Goal: Task Accomplishment & Management: Manage account settings

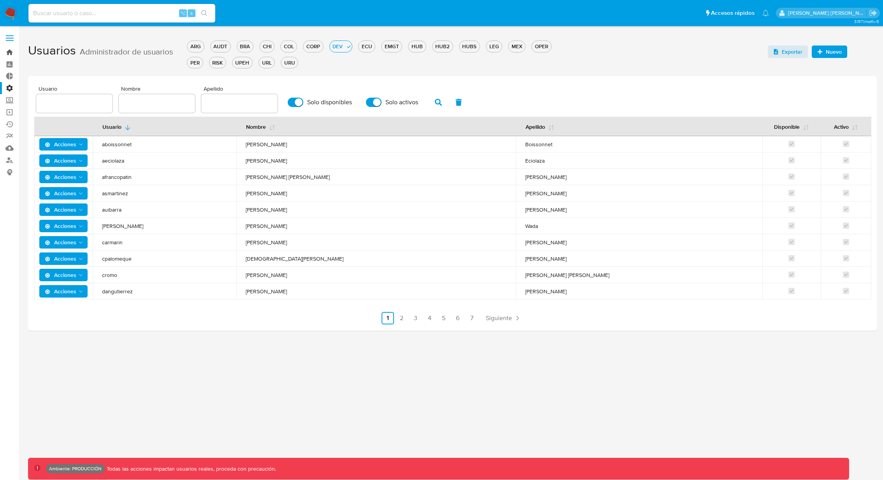
click at [9, 53] on link "Bandeja" at bounding box center [46, 52] width 93 height 12
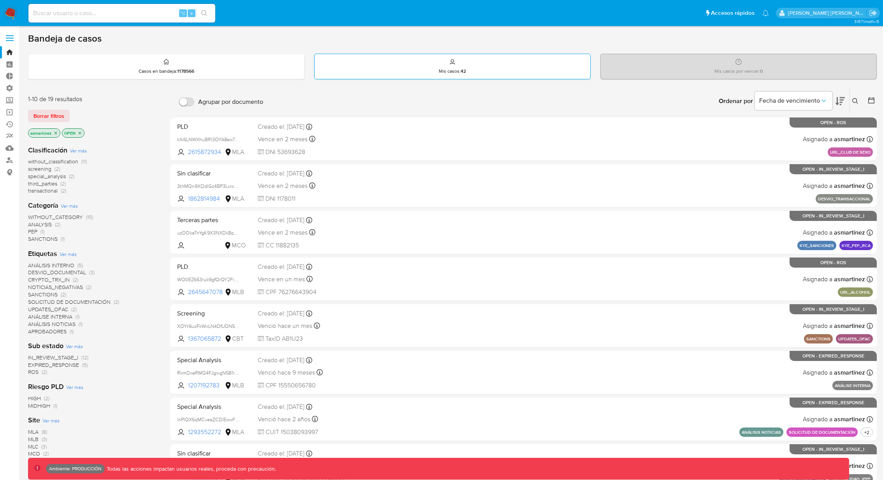
click at [474, 68] on div "Mis casos : 42" at bounding box center [452, 66] width 276 height 25
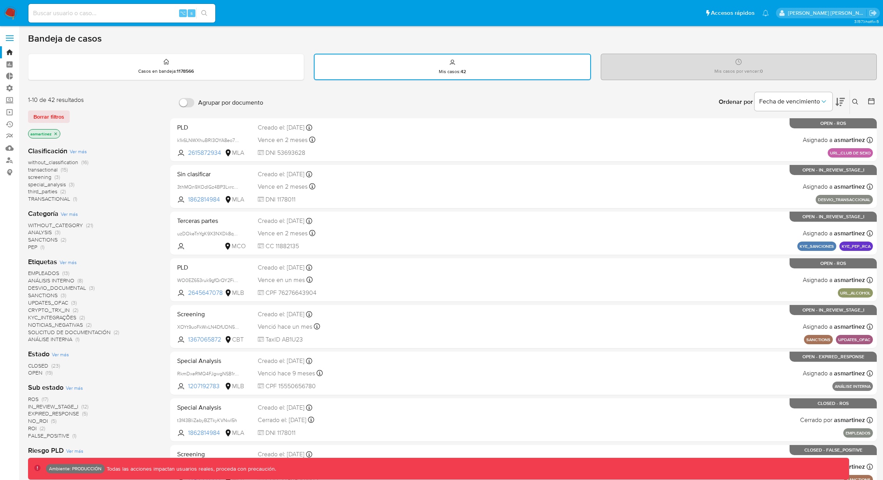
click at [694, 67] on div "Mis casos por vencer : 0" at bounding box center [738, 66] width 275 height 25
click at [55, 132] on icon "close-filter" at bounding box center [55, 134] width 5 height 5
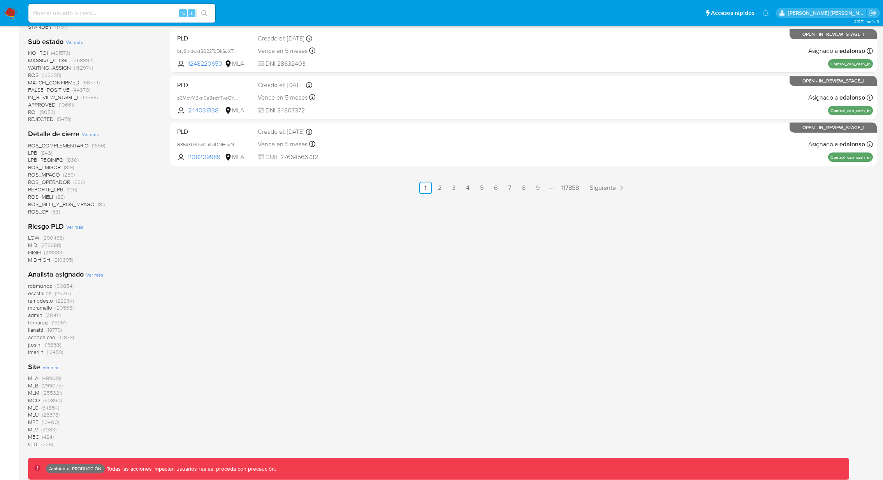
scroll to position [425, 0]
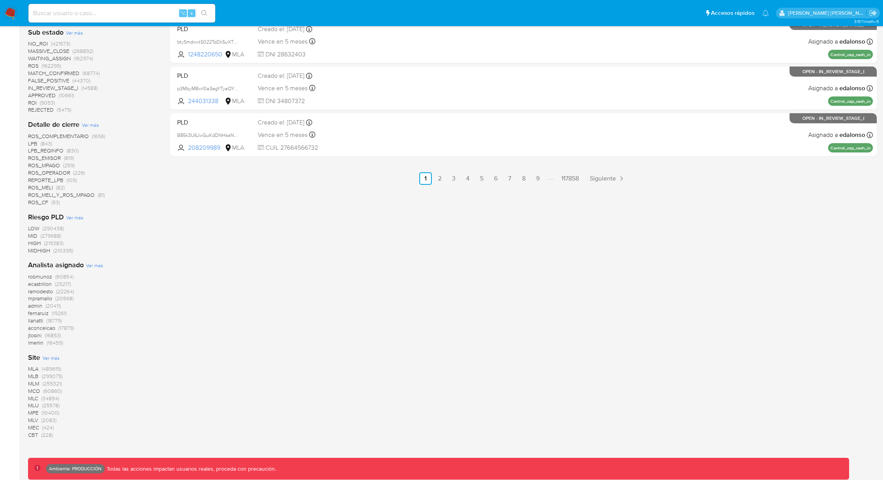
click at [37, 374] on span "MLB" at bounding box center [33, 376] width 11 height 8
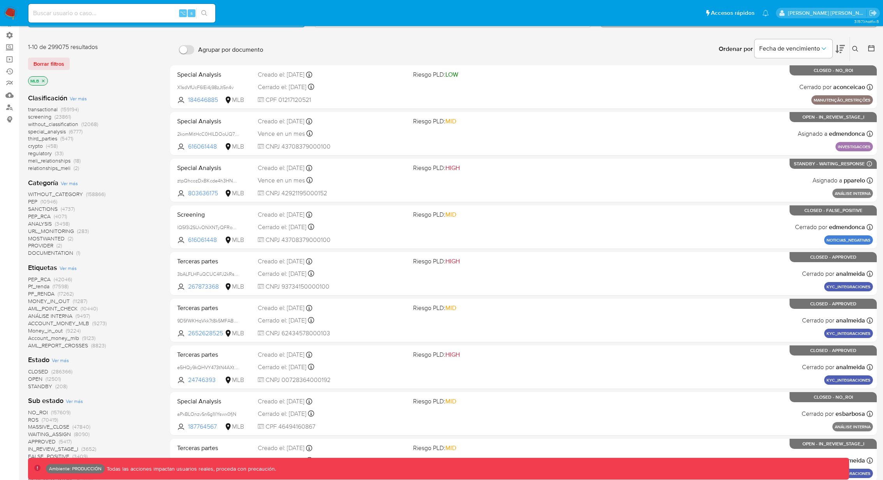
scroll to position [49, 0]
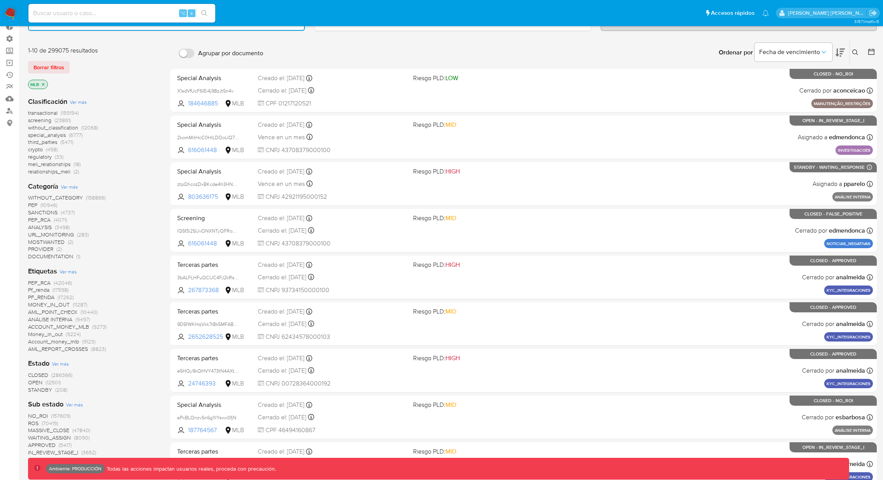
click at [48, 113] on span "transactional" at bounding box center [43, 113] width 30 height 8
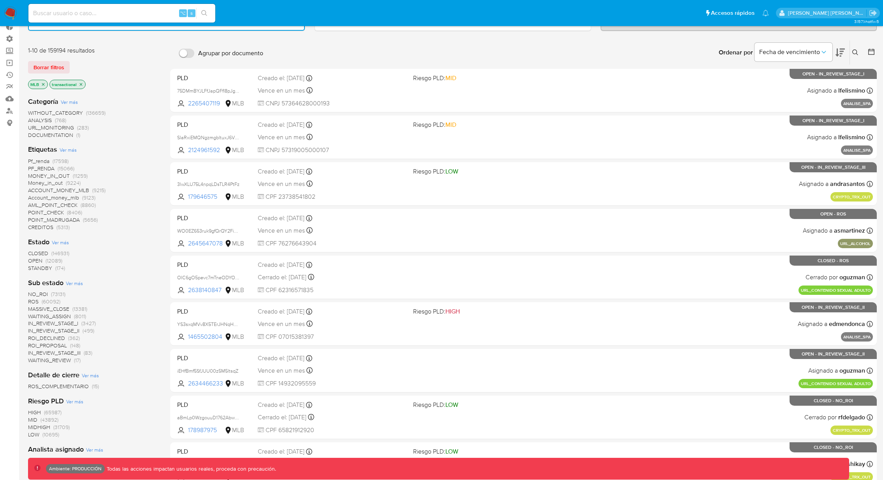
click at [81, 82] on icon "close-filter" at bounding box center [81, 84] width 5 height 5
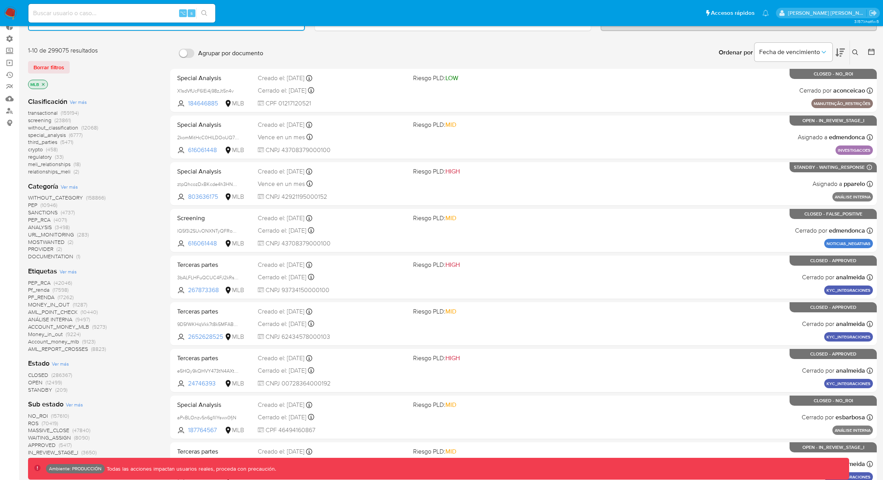
click at [49, 112] on span "transactional" at bounding box center [43, 113] width 30 height 8
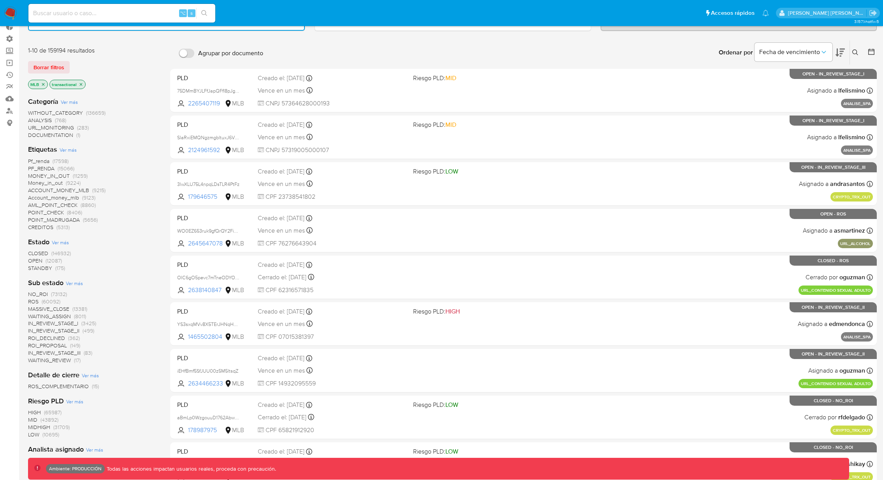
click at [54, 109] on span "WITHOUT_CATEGORY" at bounding box center [55, 113] width 55 height 8
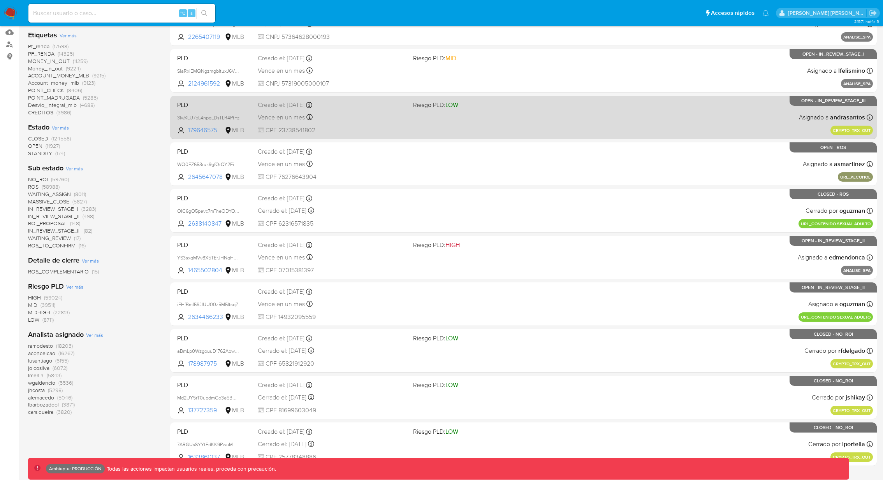
scroll to position [118, 0]
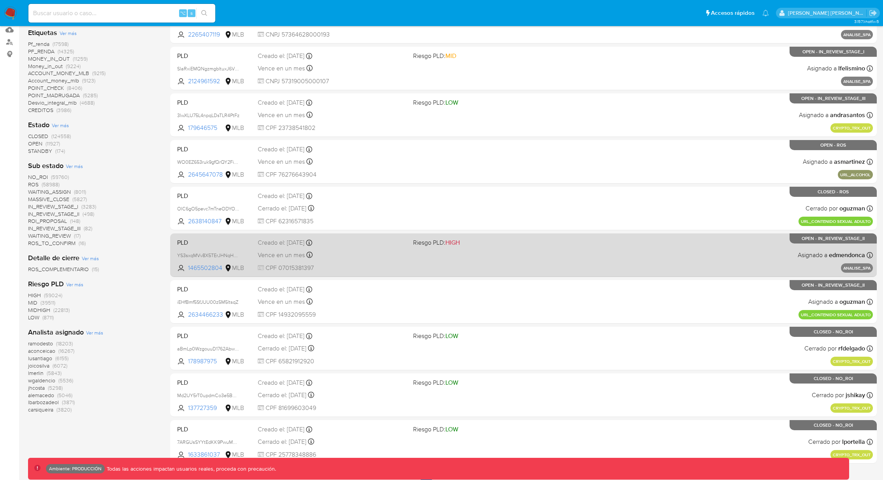
click at [497, 244] on span "Riesgo PLD: HIGH" at bounding box center [487, 242] width 149 height 10
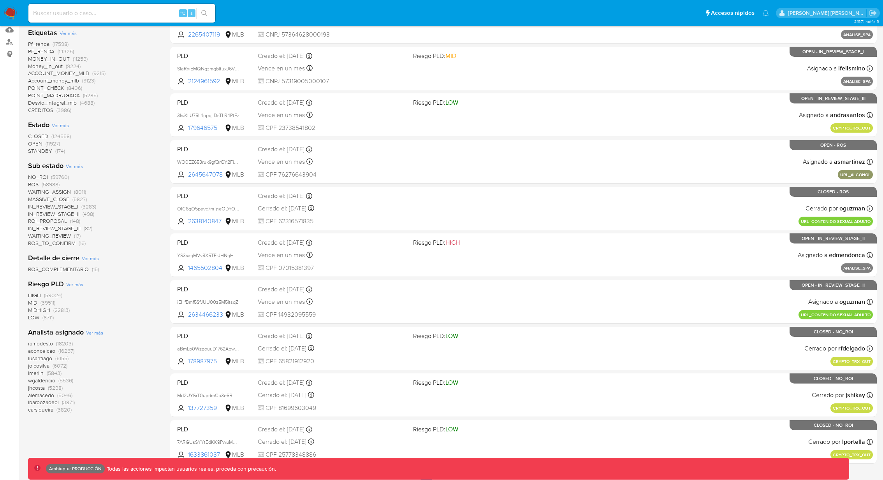
scroll to position [0, 0]
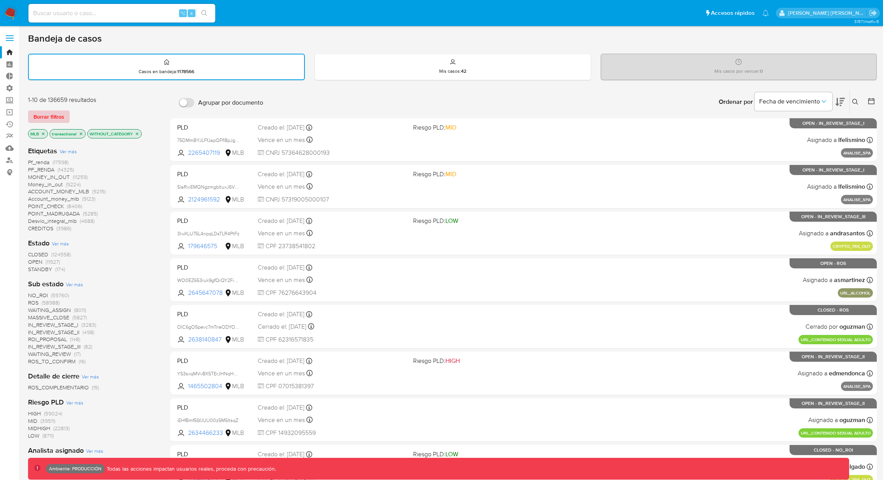
click at [45, 116] on span "Borrar filtros" at bounding box center [48, 116] width 31 height 11
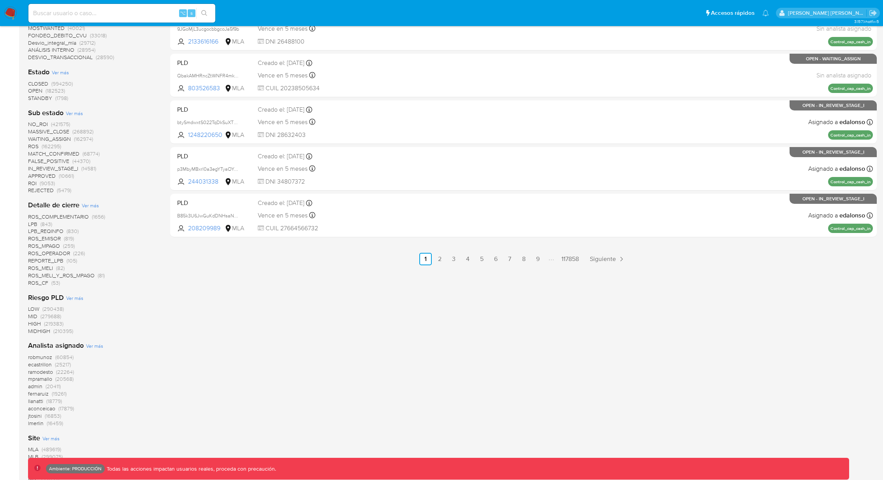
scroll to position [425, 0]
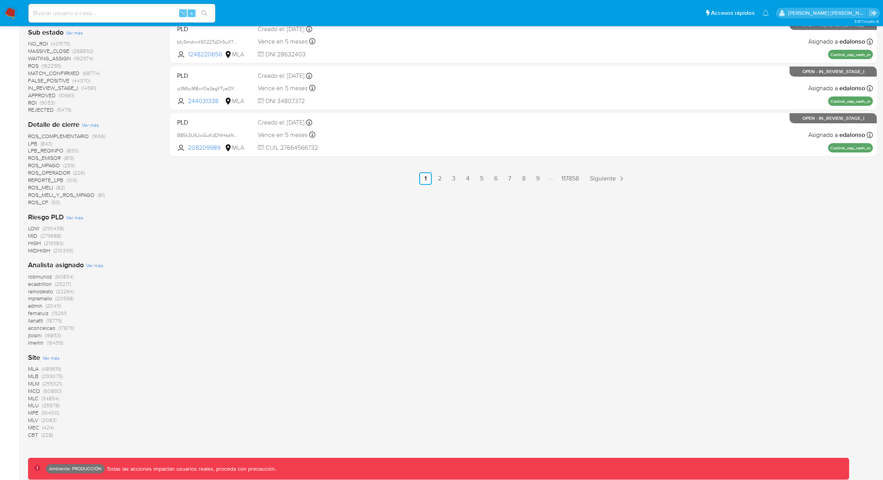
click at [37, 365] on span "MLA" at bounding box center [33, 369] width 11 height 8
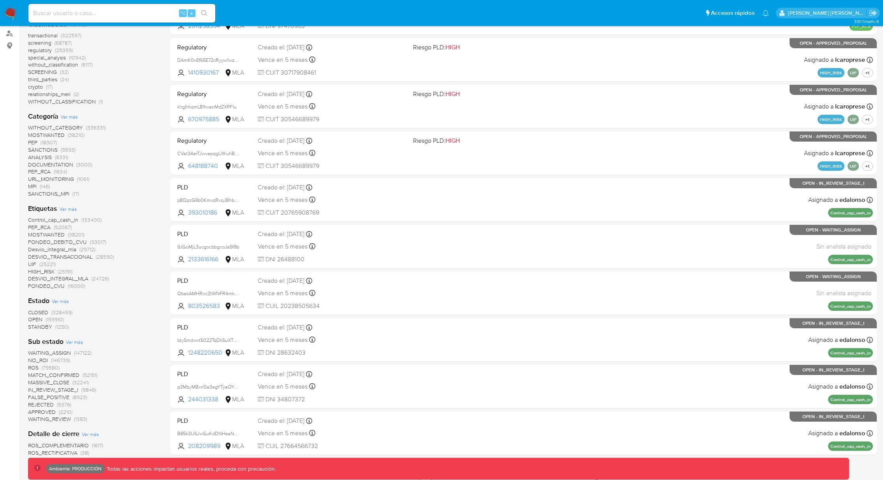
scroll to position [40, 0]
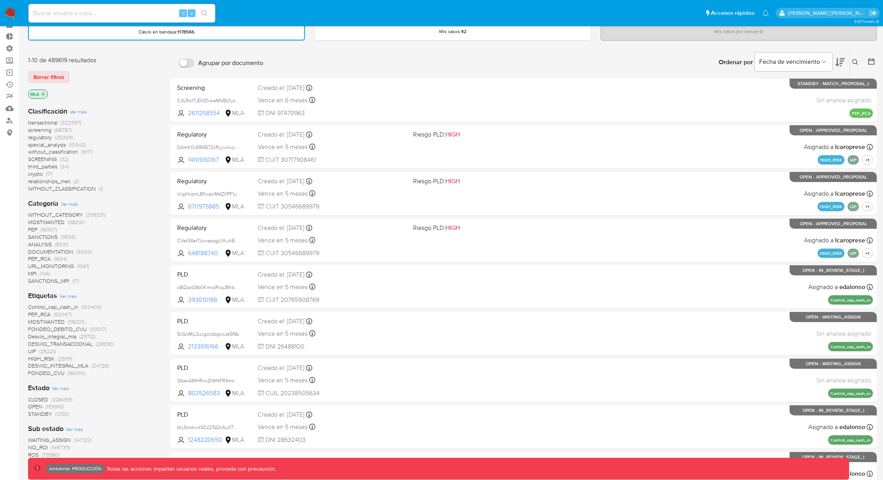
click at [36, 121] on span "transactional" at bounding box center [43, 123] width 30 height 8
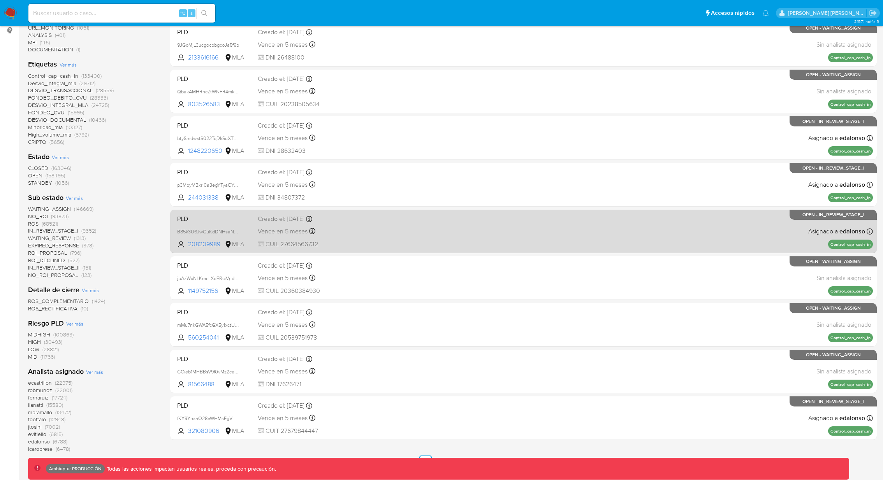
scroll to position [156, 0]
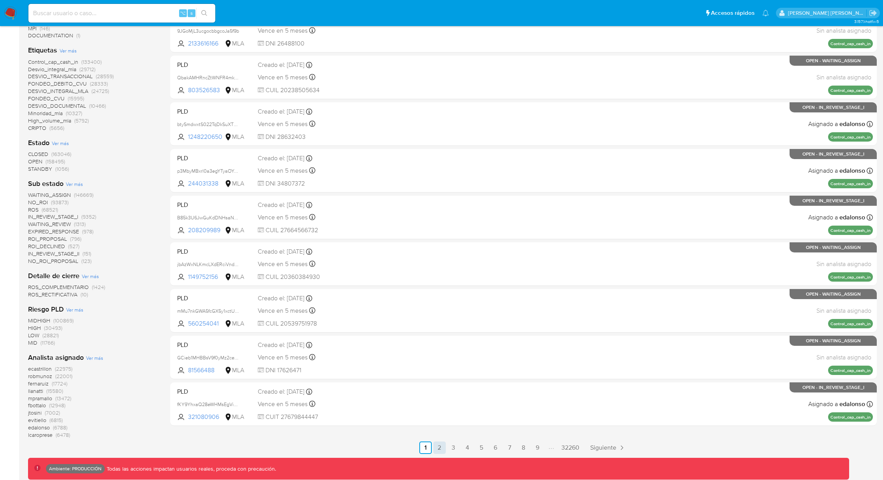
click at [443, 446] on link "2" at bounding box center [439, 448] width 12 height 12
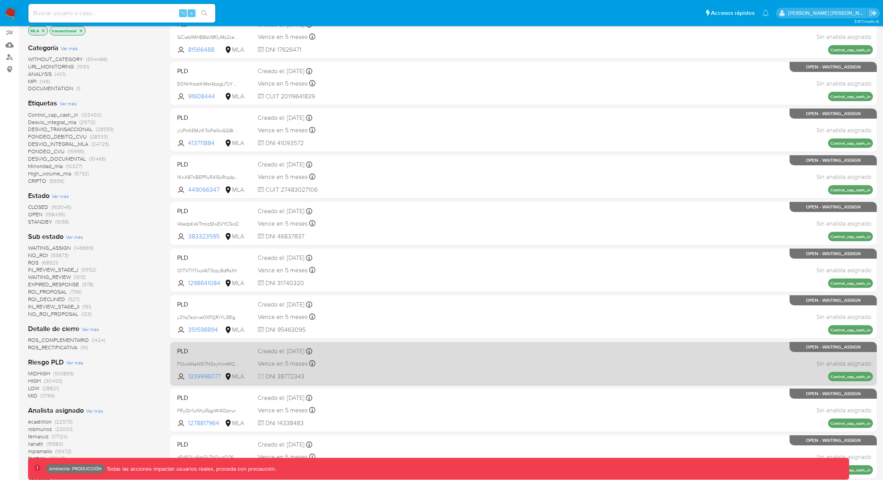
scroll to position [156, 0]
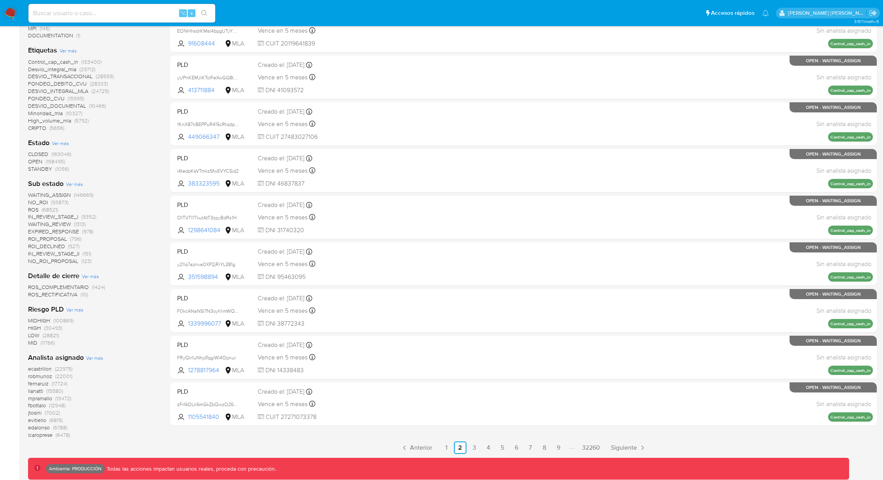
click at [508, 447] on ul "Anterior 1 2 3 4 5 6 7 8 9 32260 Siguiente" at bounding box center [523, 448] width 706 height 12
click at [503, 447] on link "5" at bounding box center [502, 448] width 12 height 12
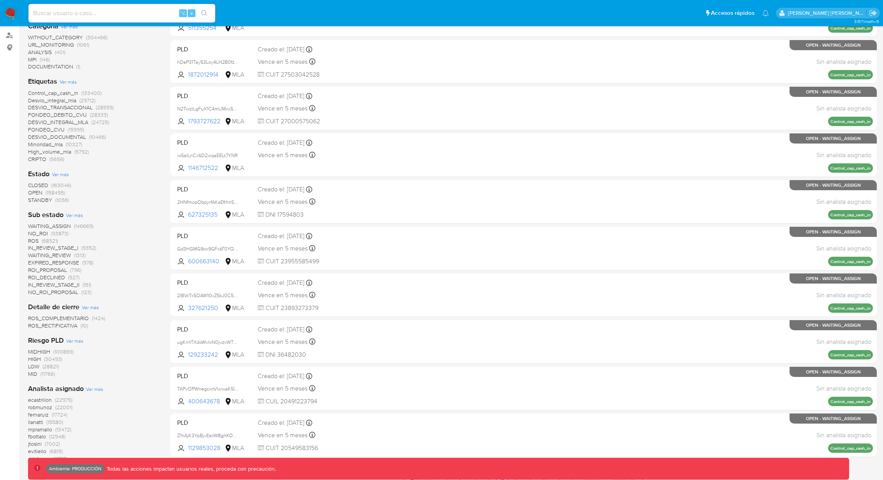
scroll to position [156, 0]
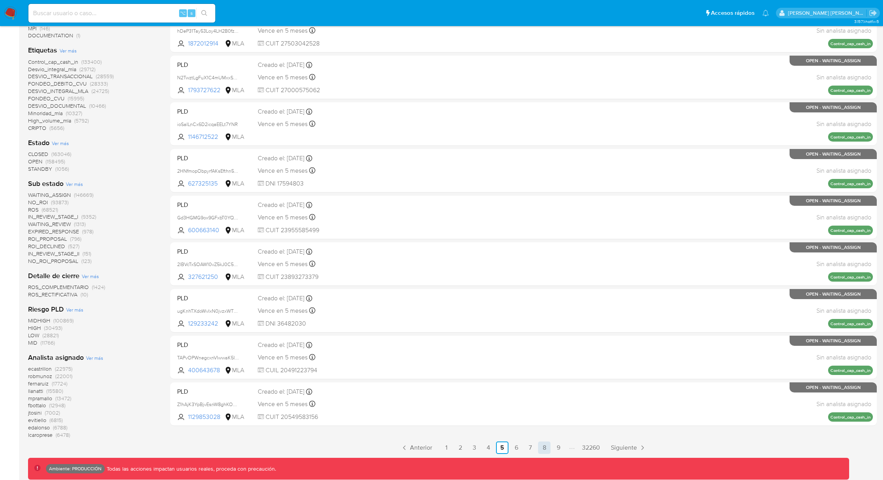
click at [540, 446] on link "8" at bounding box center [544, 448] width 12 height 12
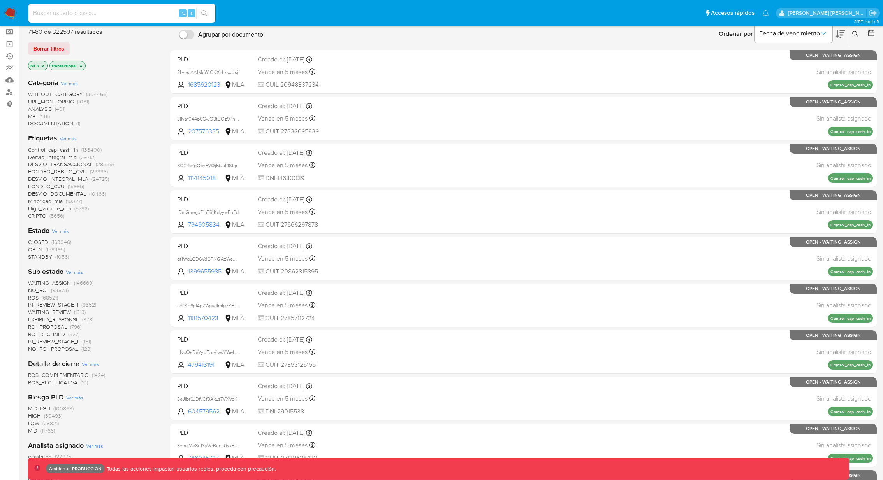
scroll to position [156, 0]
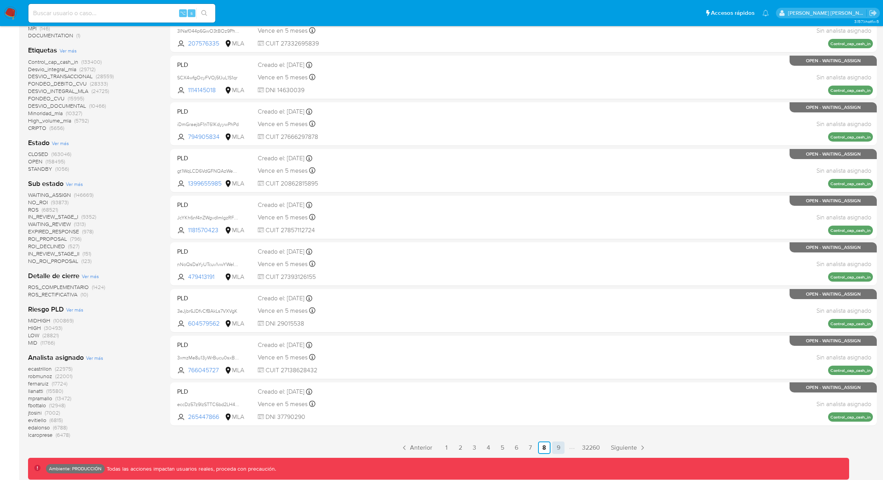
click at [559, 445] on link "9" at bounding box center [558, 448] width 12 height 12
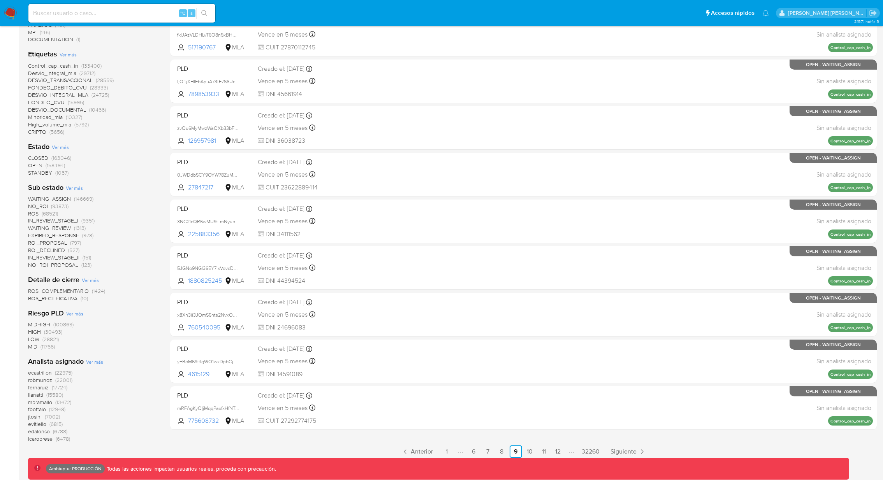
scroll to position [156, 0]
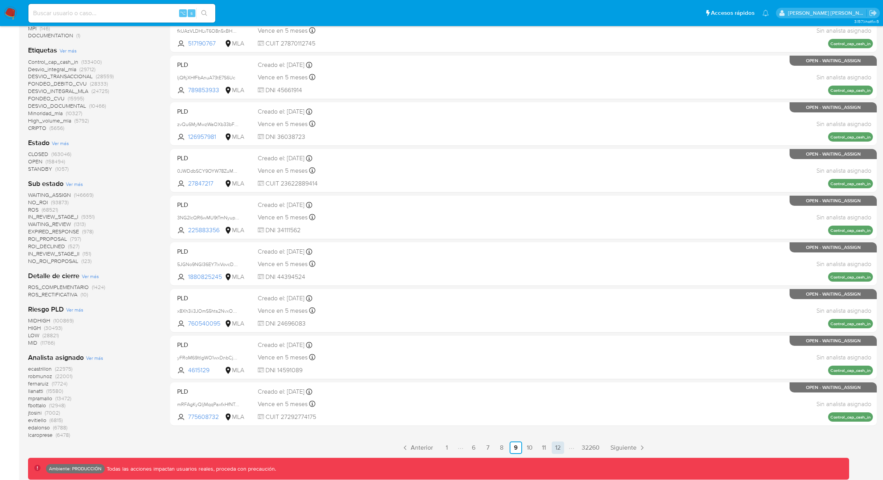
click at [553, 449] on link "12" at bounding box center [557, 448] width 12 height 12
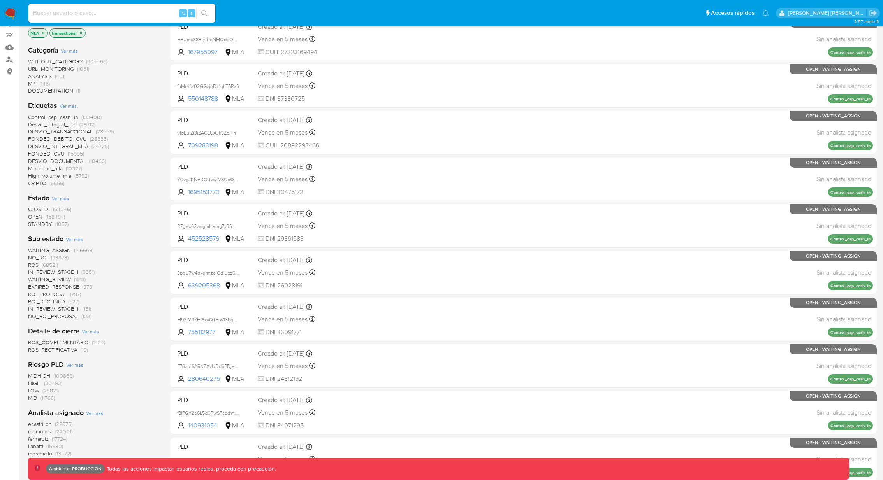
scroll to position [156, 0]
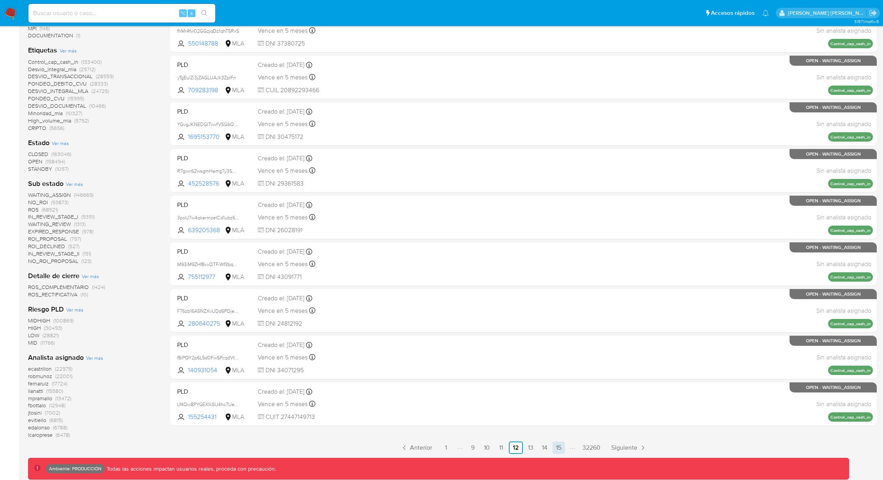
click at [562, 447] on link "15" at bounding box center [558, 448] width 12 height 12
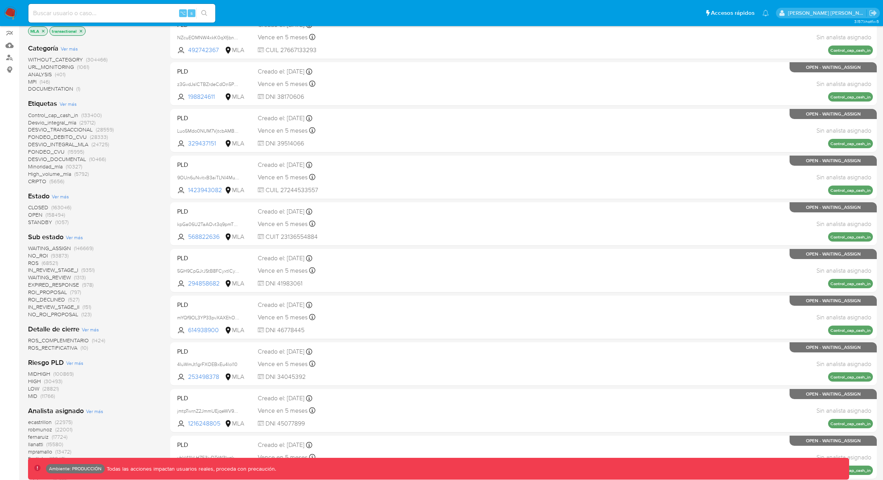
scroll to position [156, 0]
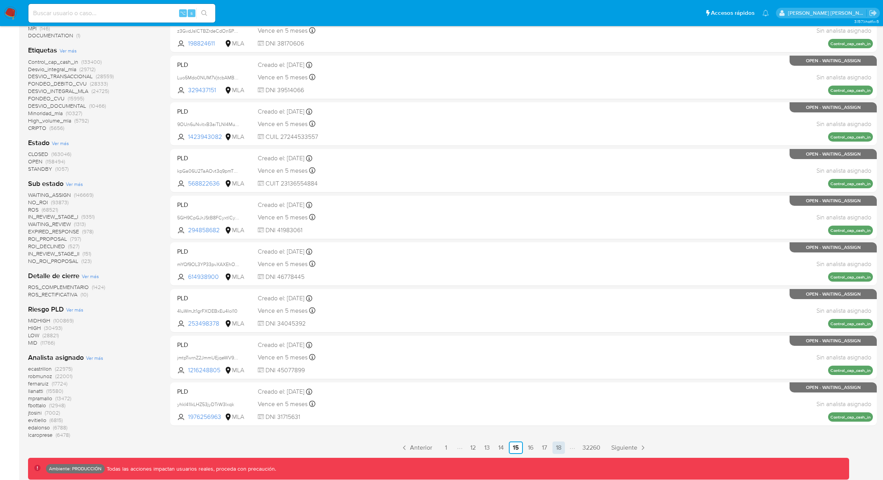
click at [561, 447] on link "18" at bounding box center [558, 448] width 12 height 12
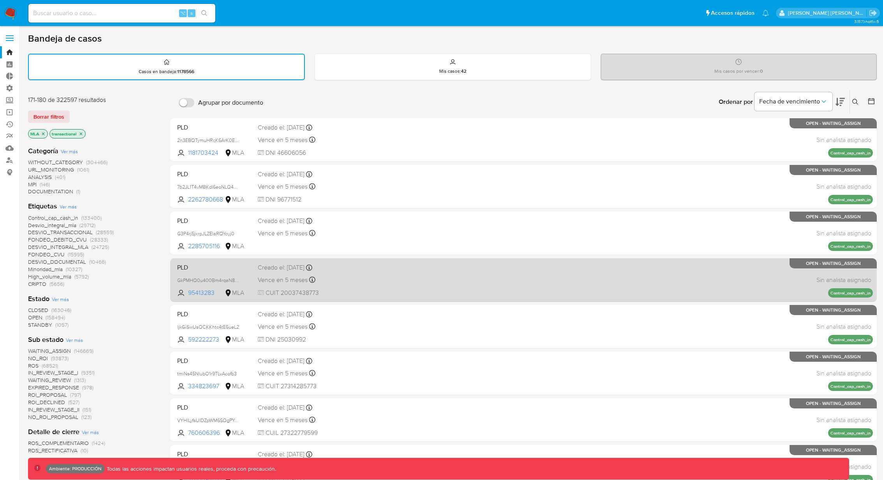
click at [549, 277] on div "PLD GkPMHQ0u400Bm4rqaN8ZkJH0 95413283 MLA Creado el: 26/06/2025 Creado el: 26/0…" at bounding box center [523, 279] width 699 height 39
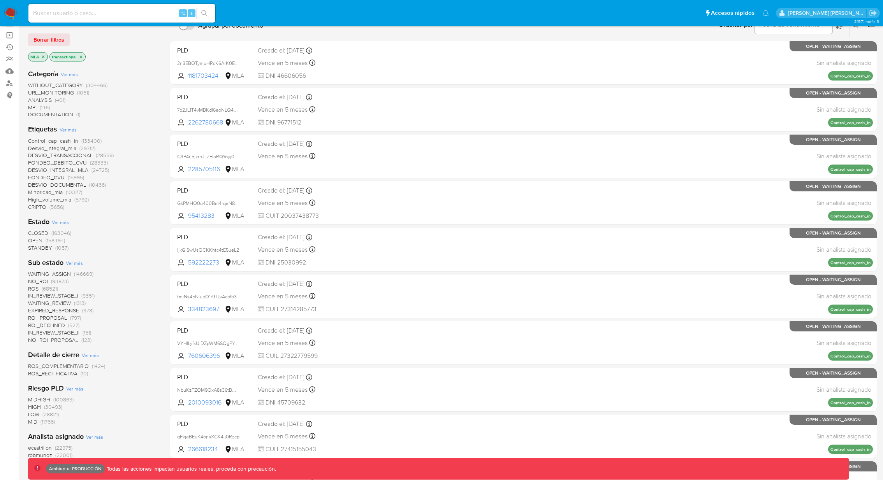
scroll to position [97, 0]
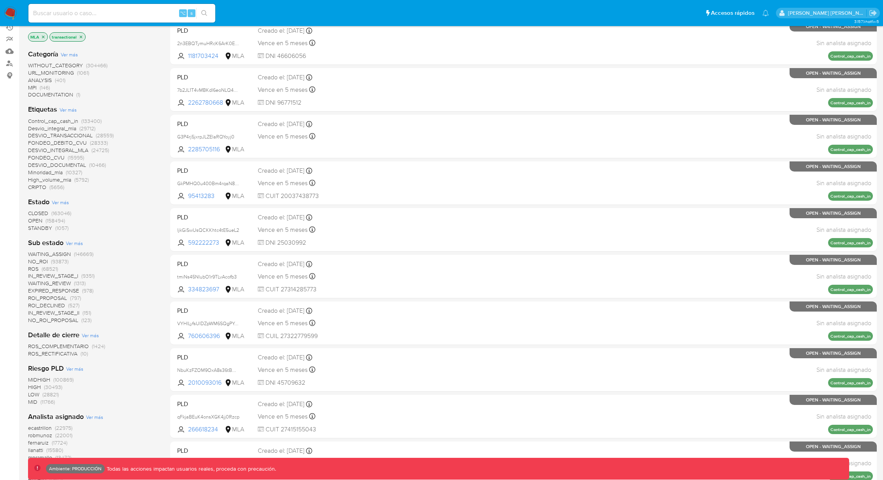
click at [43, 211] on span "CLOSED" at bounding box center [38, 213] width 20 height 8
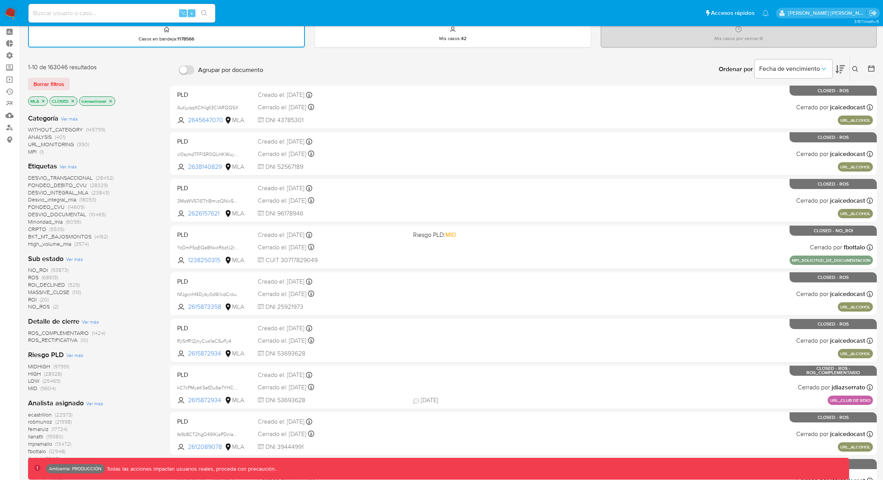
scroll to position [34, 0]
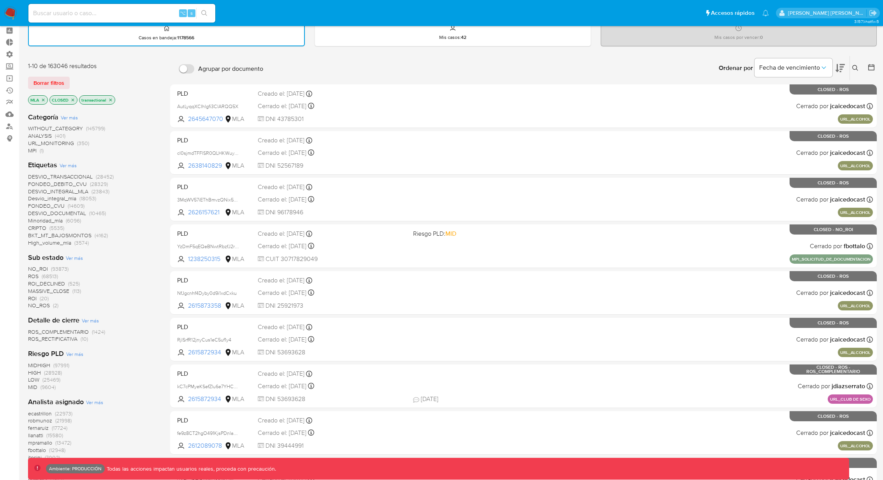
click at [36, 276] on span "ROS" at bounding box center [33, 276] width 11 height 8
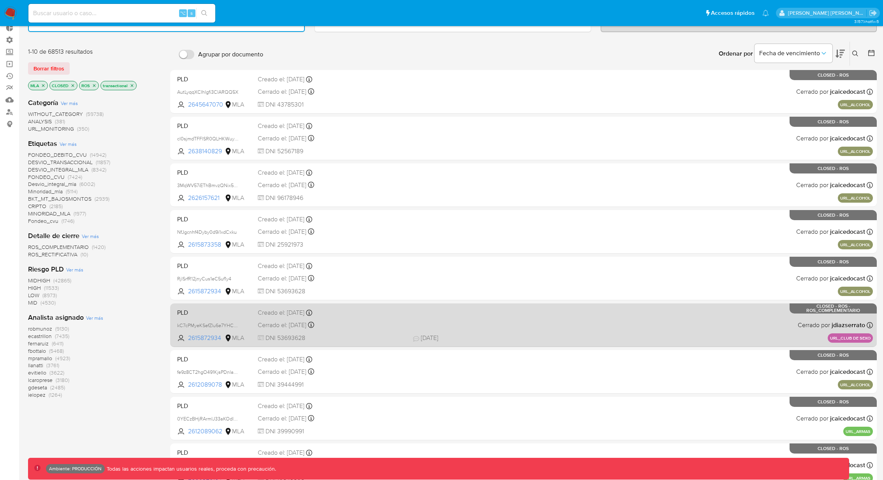
scroll to position [134, 0]
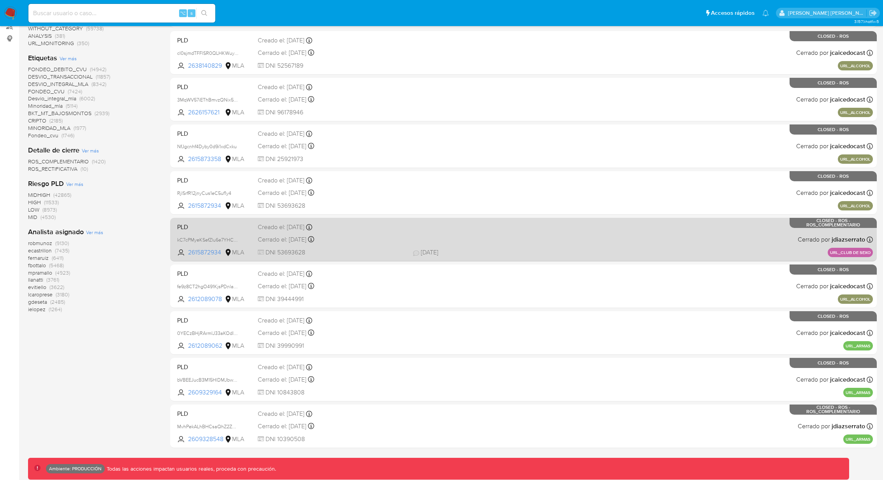
click at [554, 241] on div "PLD kC7cPMyeKSefZlu6e7YHC6wG 2615872934 MLA Creado el: 08/08/2025 Creado el: 08…" at bounding box center [523, 239] width 699 height 39
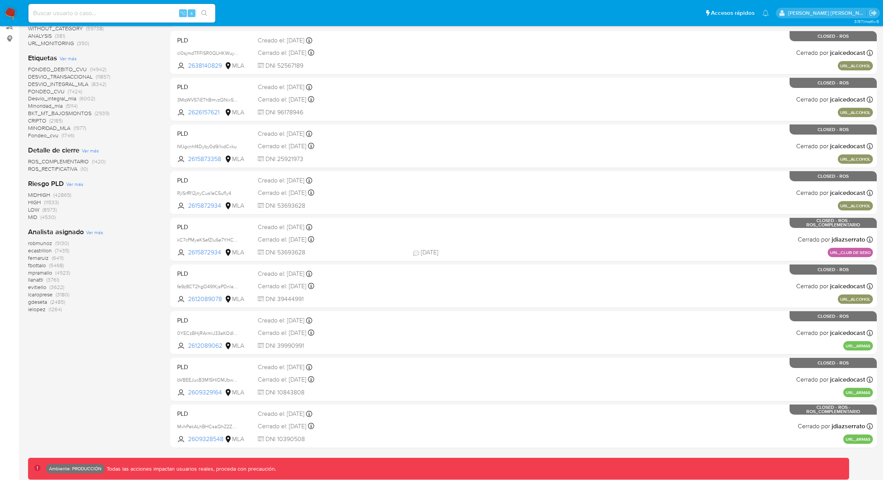
click at [33, 251] on span "ecastrillon" at bounding box center [40, 251] width 24 height 8
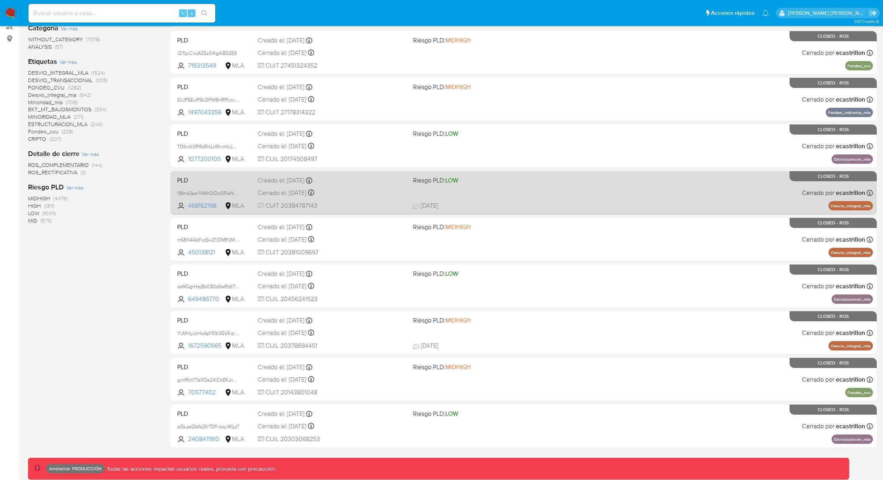
click at [497, 202] on span "22/07/2025 22/07/2025 12:28" at bounding box center [565, 206] width 304 height 9
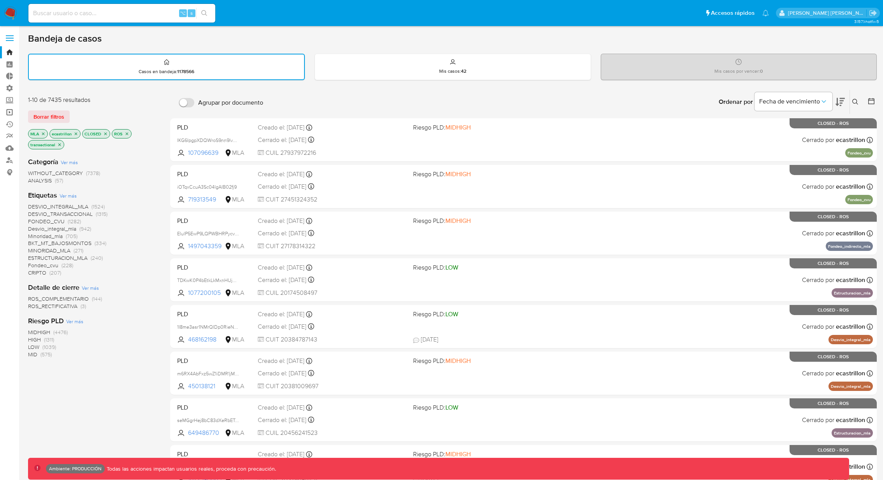
click at [12, 112] on link "Operaciones masivas" at bounding box center [46, 112] width 93 height 12
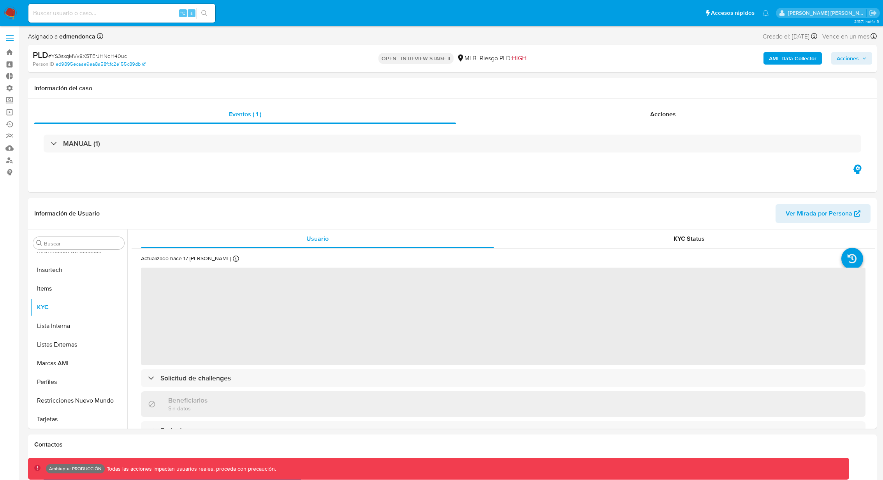
scroll to position [347, 0]
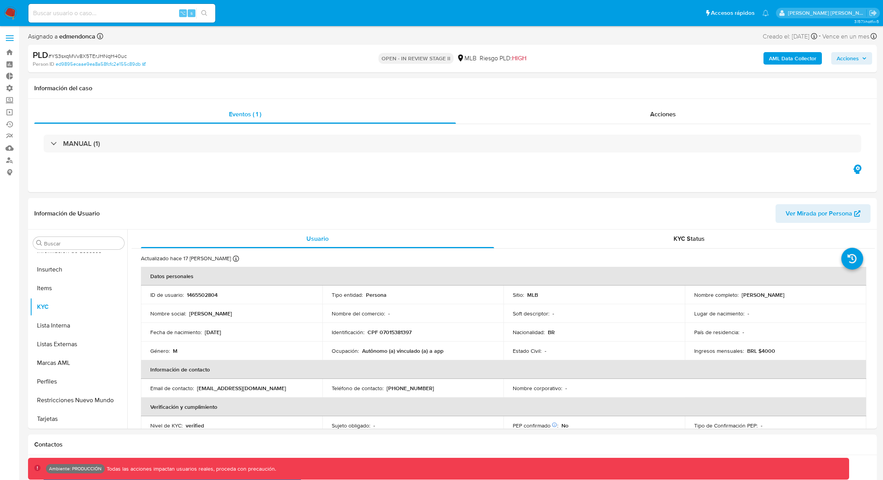
select select "10"
click at [39, 56] on b "PLD" at bounding box center [41, 55] width 16 height 12
click at [82, 55] on span "# YS3sxqMVv8X5TErJHNqH40uc" at bounding box center [87, 56] width 79 height 8
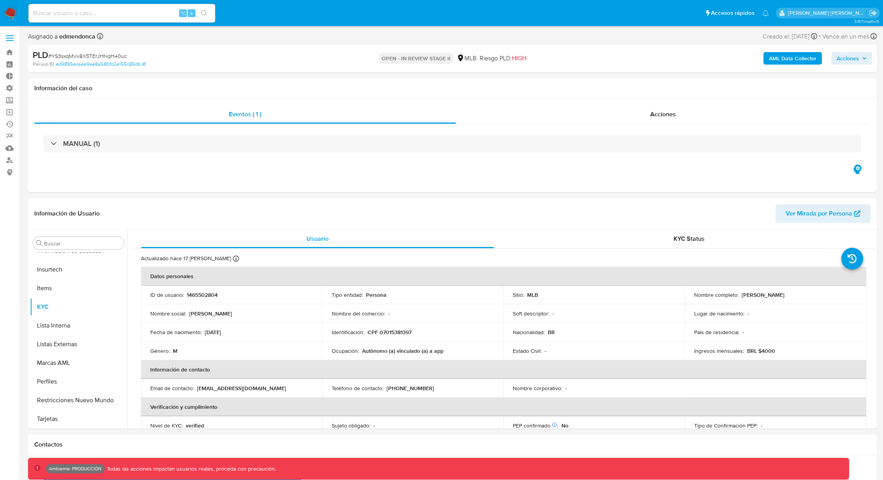
click at [388, 57] on p "OPEN - IN REVIEW STAGE II" at bounding box center [415, 58] width 75 height 11
click at [431, 57] on p "OPEN - IN REVIEW STAGE II" at bounding box center [415, 58] width 75 height 11
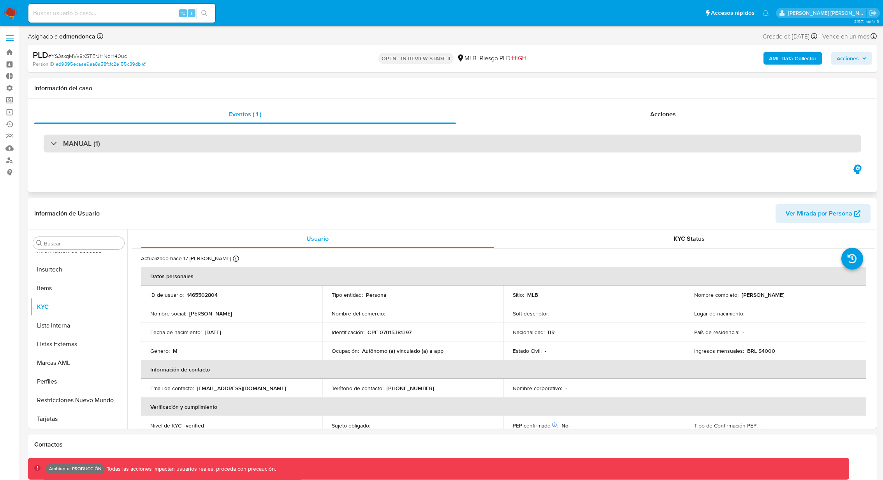
click at [51, 143] on div at bounding box center [51, 143] width 0 height 0
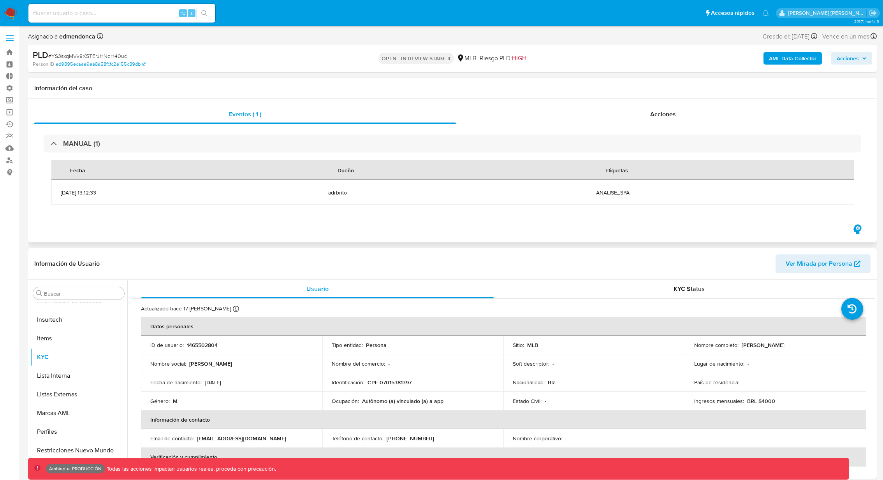
click at [336, 193] on span "adrbrito" at bounding box center [452, 192] width 249 height 7
click at [613, 195] on span "ANALISE_SPA" at bounding box center [720, 192] width 249 height 7
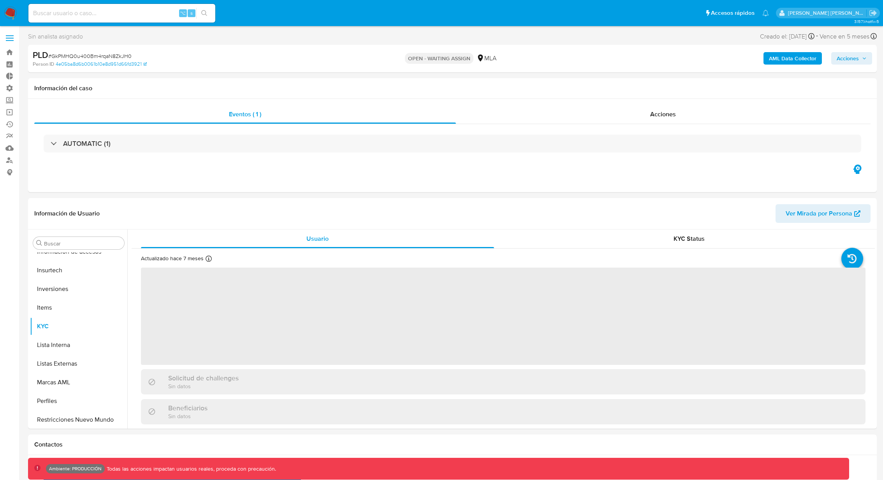
scroll to position [384, 0]
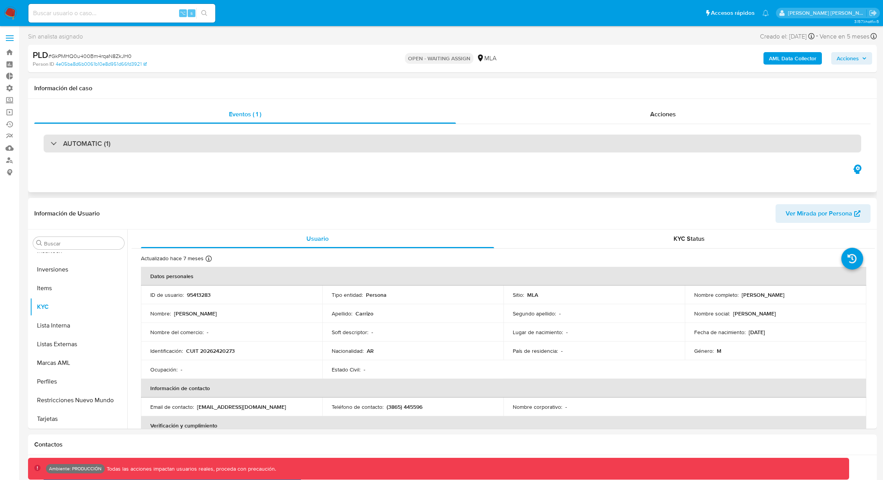
select select "10"
click at [102, 146] on h3 "AUTOMATIC (1)" at bounding box center [86, 143] width 47 height 9
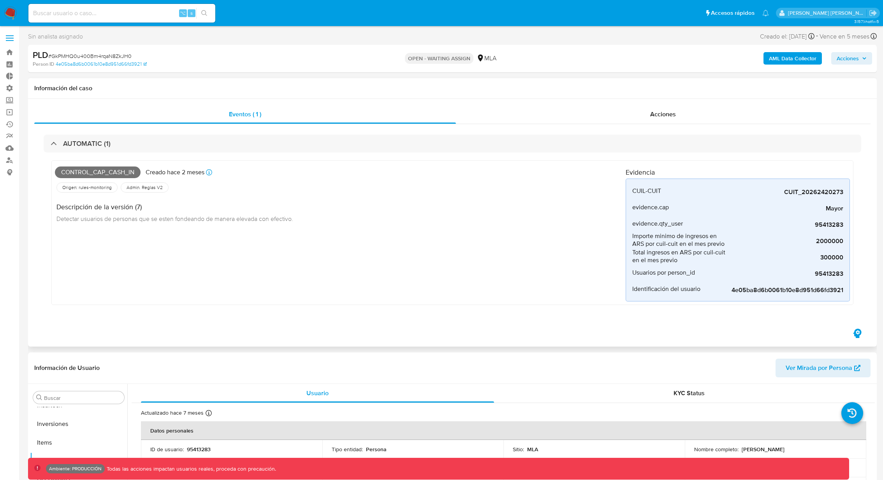
click at [87, 174] on span "Control_cap_cash_in" at bounding box center [98, 173] width 86 height 12
click at [145, 215] on span "Detectar usuarios de personas que se esten fondeando de manera elevada con efec…" at bounding box center [174, 218] width 237 height 9
click at [667, 116] on span "Acciones" at bounding box center [663, 114] width 26 height 9
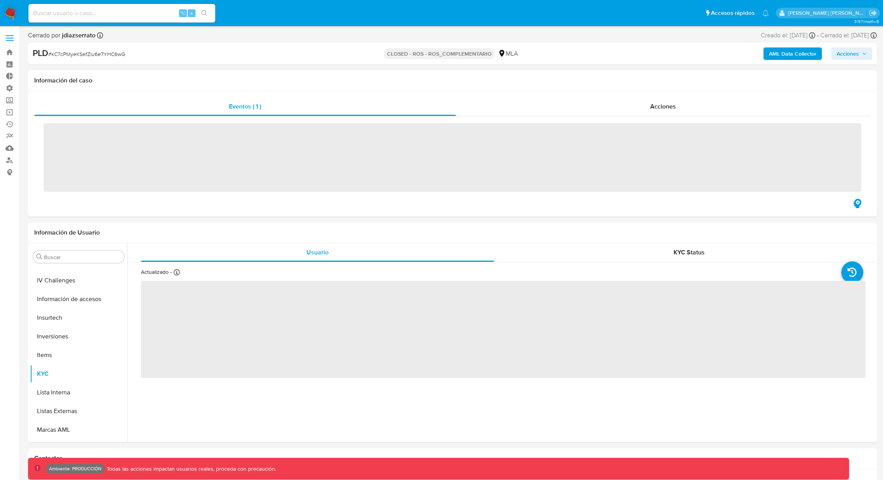
scroll to position [366, 0]
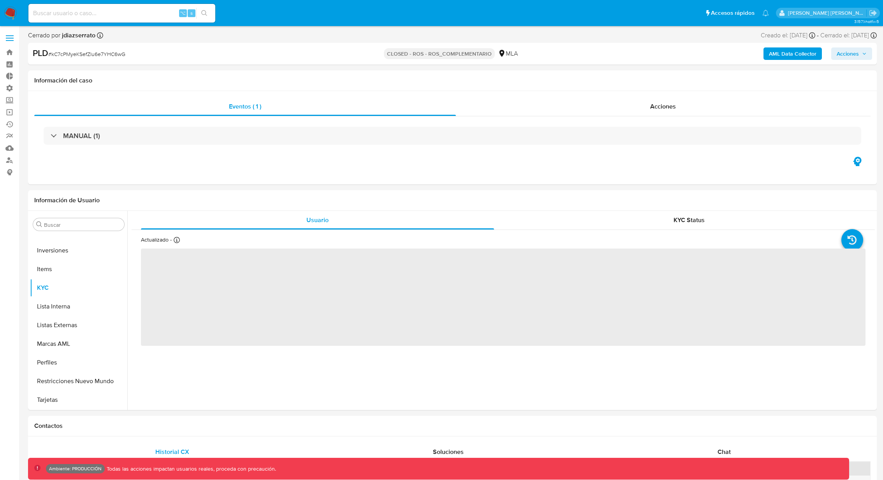
select select "10"
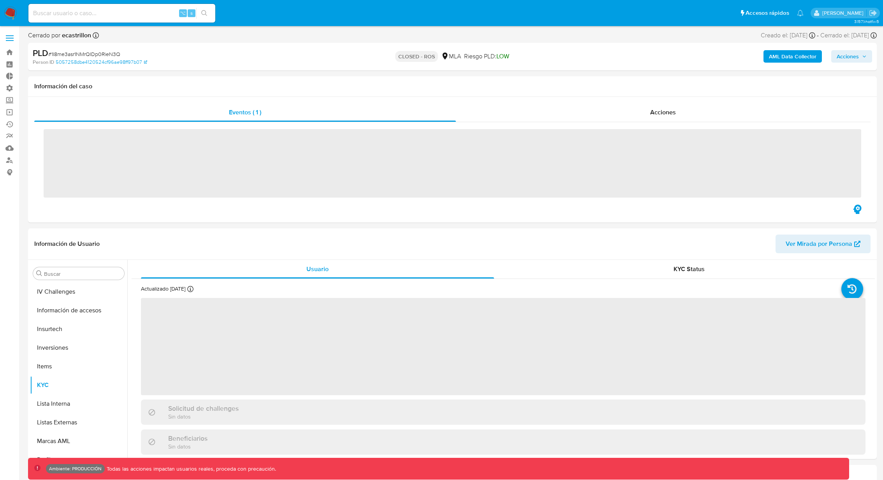
scroll to position [366, 0]
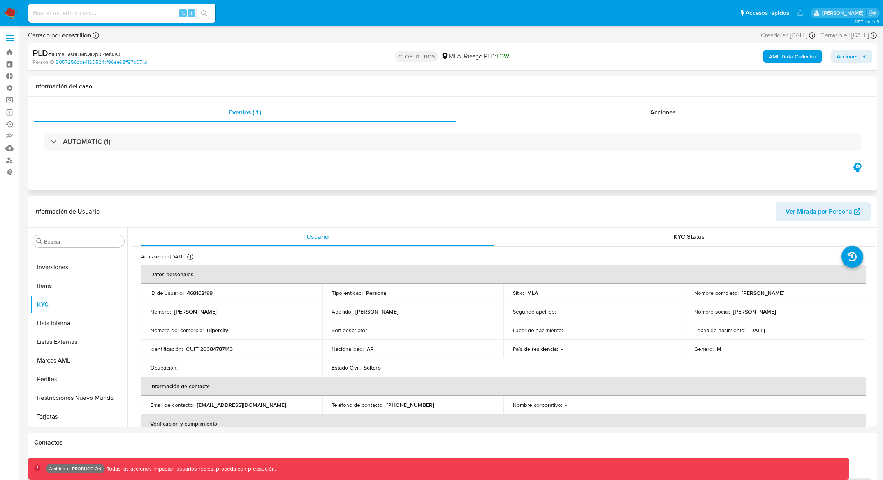
select select "10"
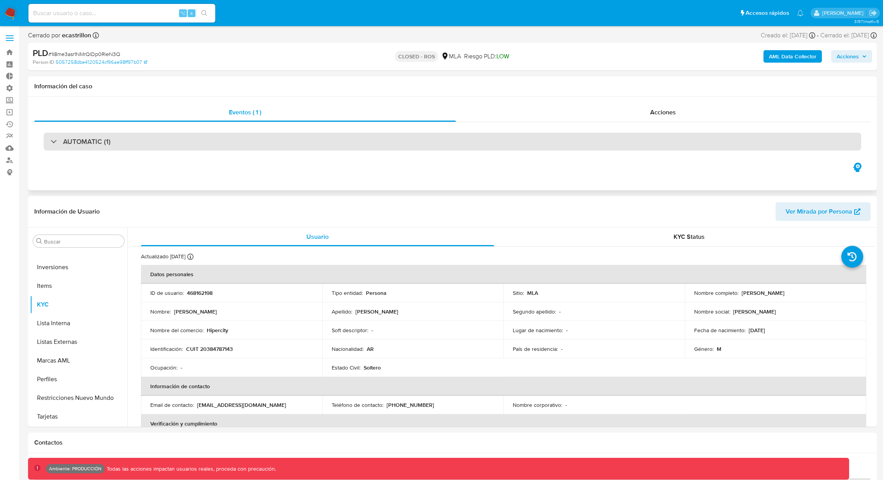
click at [164, 134] on div "AUTOMATIC (1)" at bounding box center [452, 142] width 817 height 18
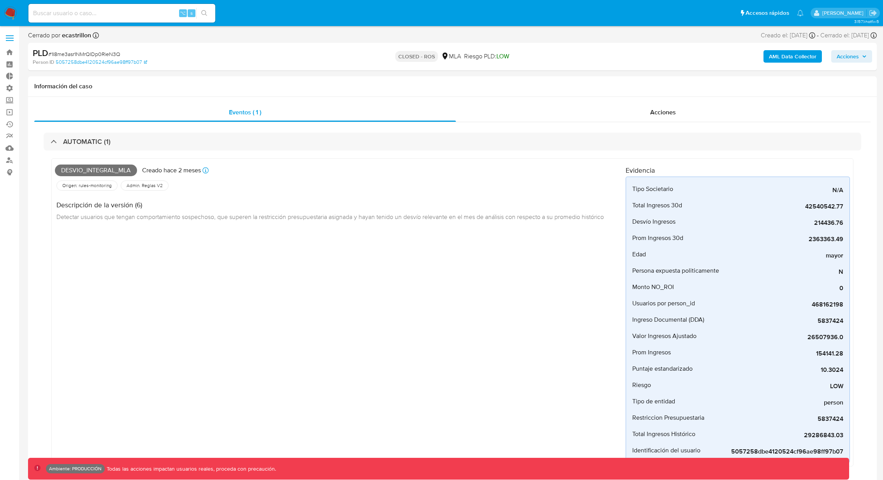
scroll to position [2, 0]
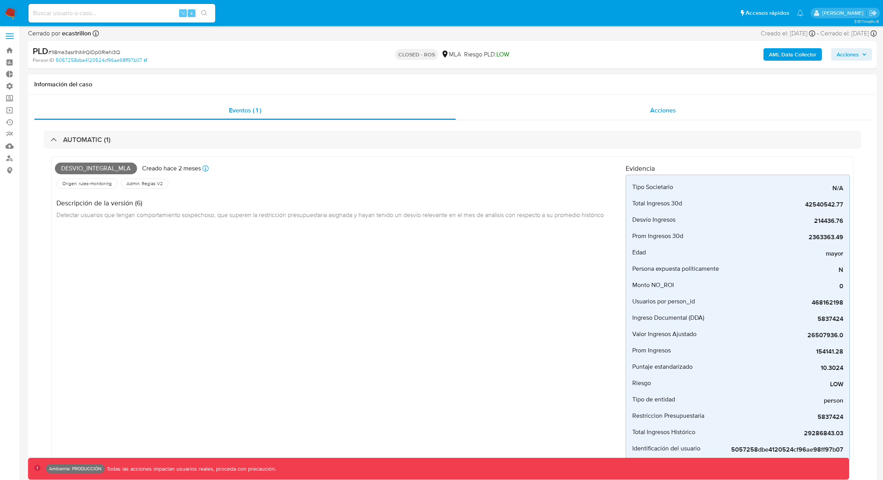
click at [674, 109] on span "Acciones" at bounding box center [663, 110] width 26 height 9
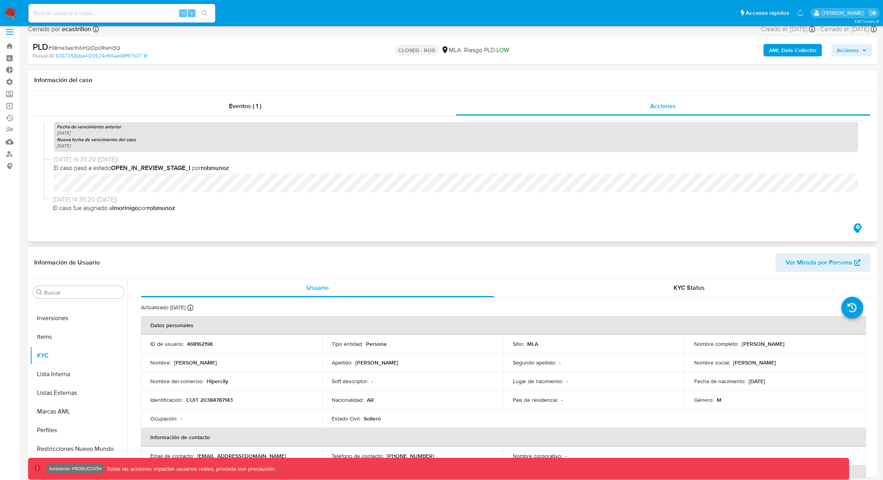
scroll to position [0, 0]
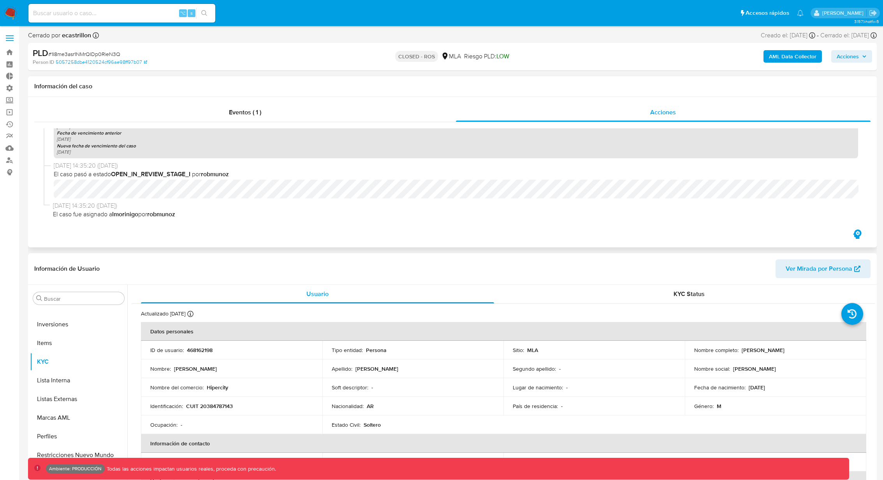
click at [125, 216] on b "lmorinigo" at bounding box center [125, 214] width 26 height 9
click at [175, 214] on b "robmunoz" at bounding box center [161, 214] width 28 height 9
click at [172, 174] on b "OPEN_IN_REVIEW_STAGE_I" at bounding box center [150, 174] width 79 height 9
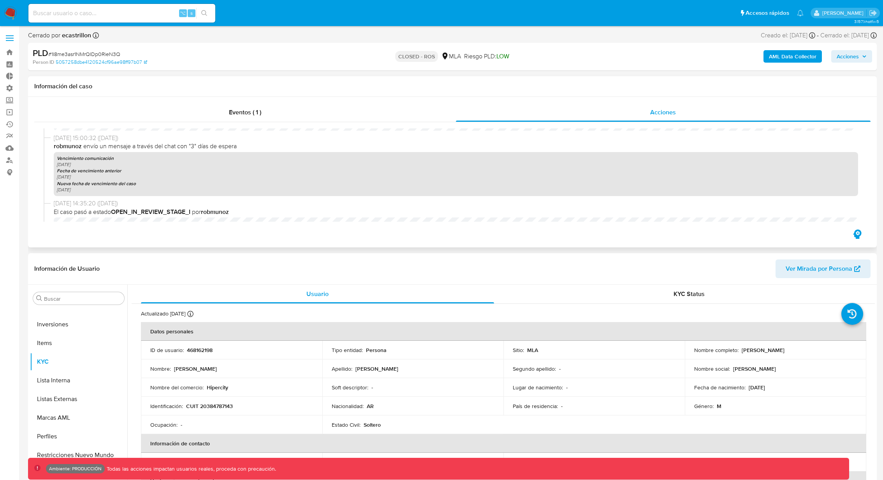
scroll to position [1297, 0]
click at [144, 170] on p "Fecha de vencimiento anterior" at bounding box center [456, 167] width 798 height 6
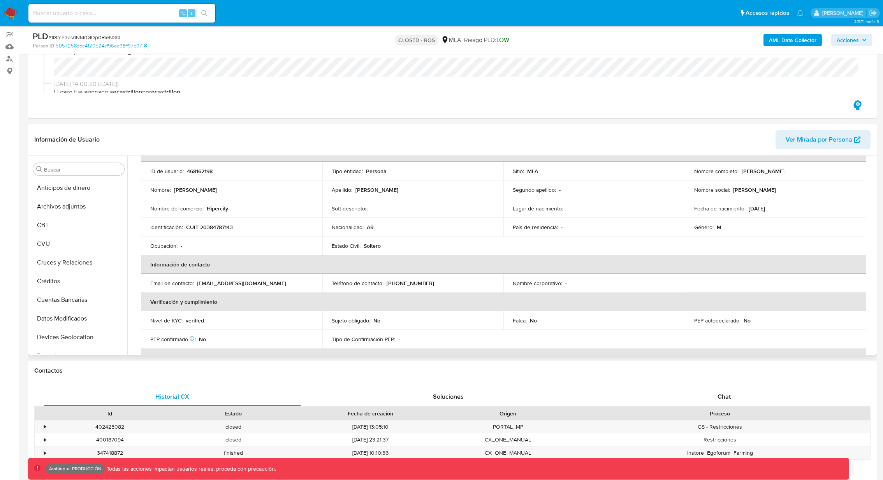
scroll to position [107, 0]
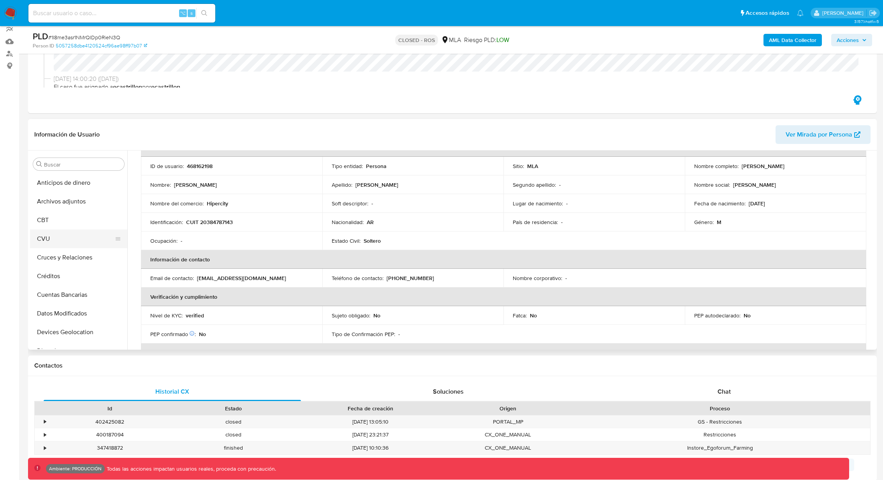
click at [65, 233] on button "CVU" at bounding box center [75, 239] width 91 height 19
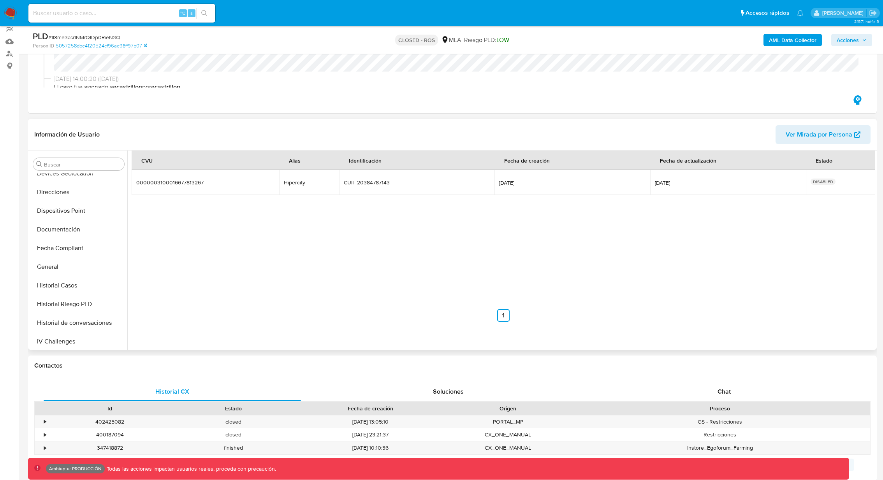
scroll to position [0, 0]
click at [61, 201] on button "Archivos adjuntos" at bounding box center [75, 201] width 91 height 19
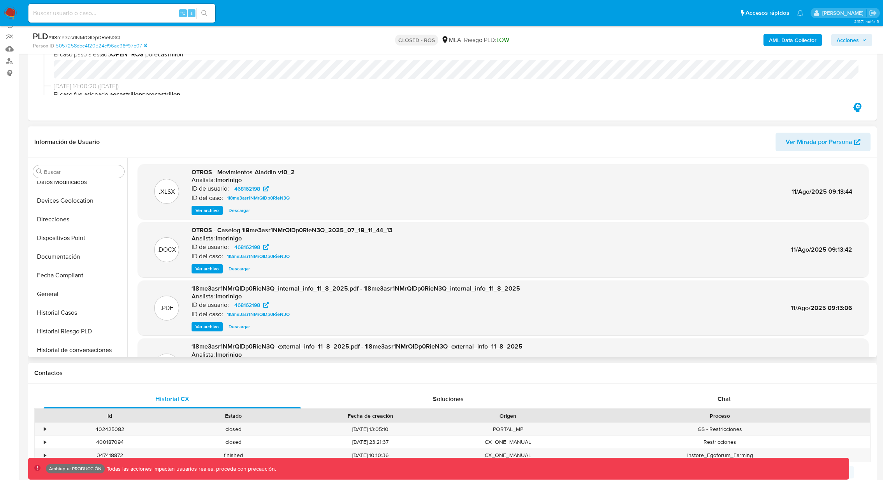
scroll to position [140, 0]
click at [66, 293] on button "General" at bounding box center [75, 293] width 91 height 19
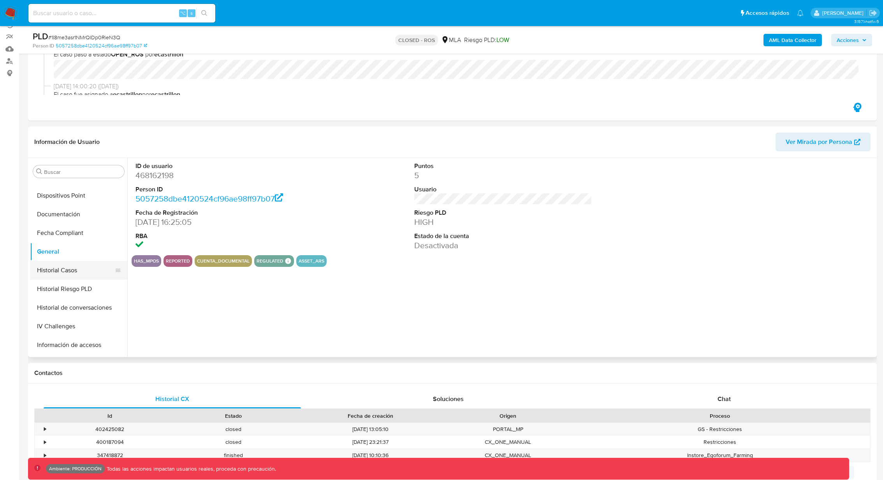
scroll to position [185, 0]
click at [59, 268] on button "Historial Casos" at bounding box center [75, 267] width 91 height 19
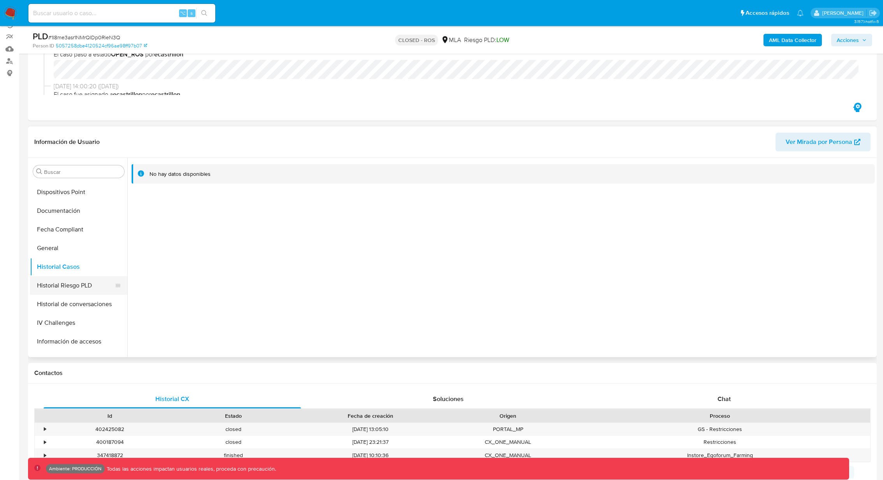
click at [57, 288] on button "Historial Riesgo PLD" at bounding box center [75, 285] width 91 height 19
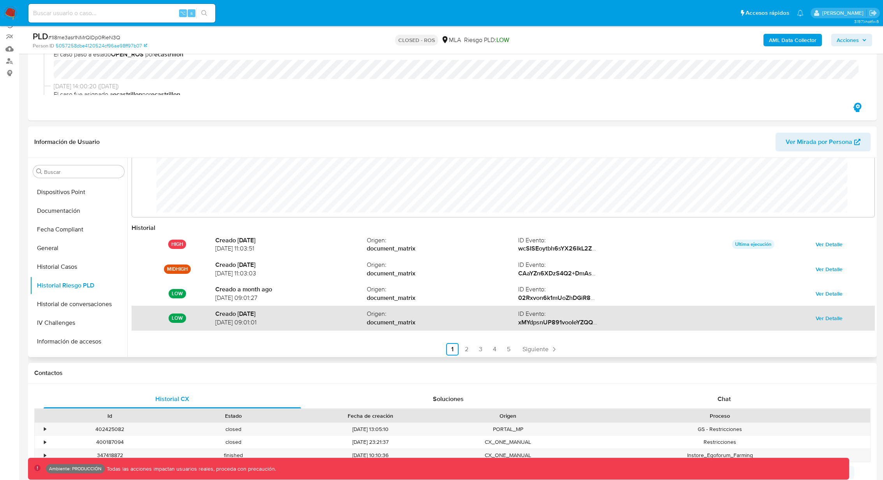
scroll to position [0, 0]
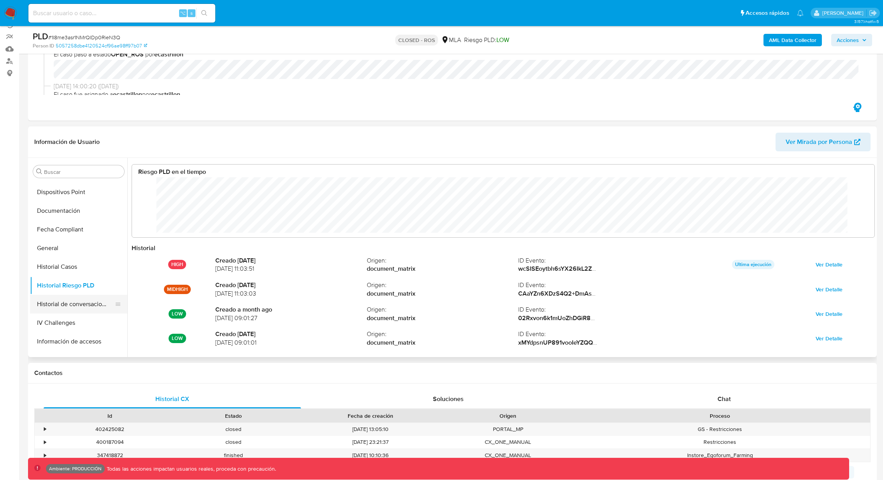
click at [86, 304] on button "Historial de conversaciones" at bounding box center [75, 304] width 91 height 19
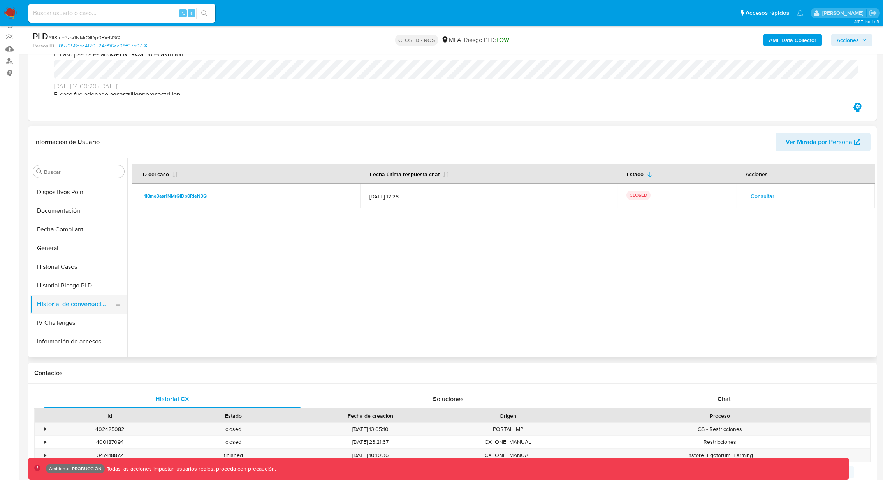
drag, startPoint x: 86, startPoint y: 304, endPoint x: 82, endPoint y: 305, distance: 4.1
click at [82, 305] on button "Historial de conversaciones" at bounding box center [75, 304] width 91 height 19
click at [759, 195] on span "Consultar" at bounding box center [762, 196] width 24 height 11
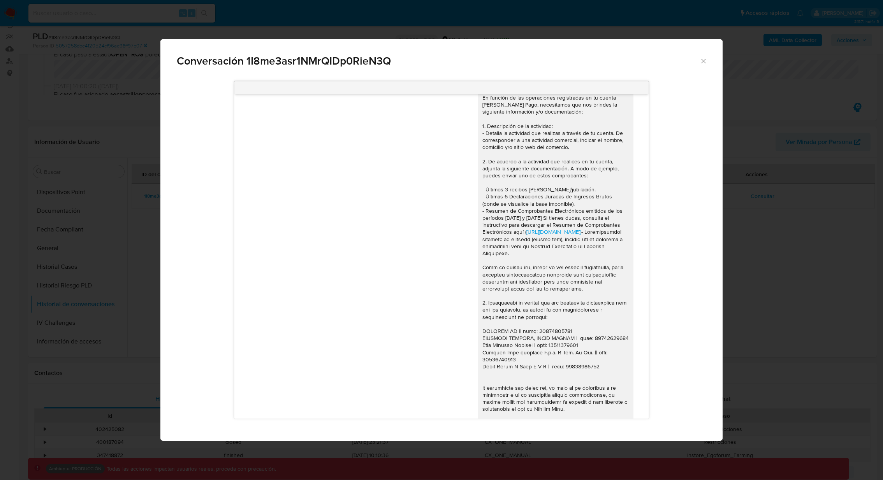
scroll to position [753, 0]
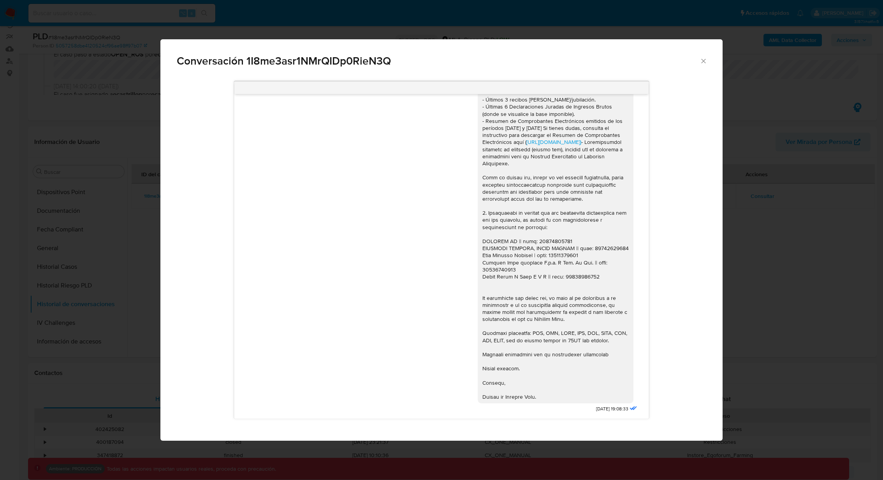
click at [703, 60] on icon "Cerrar" at bounding box center [703, 61] width 4 height 4
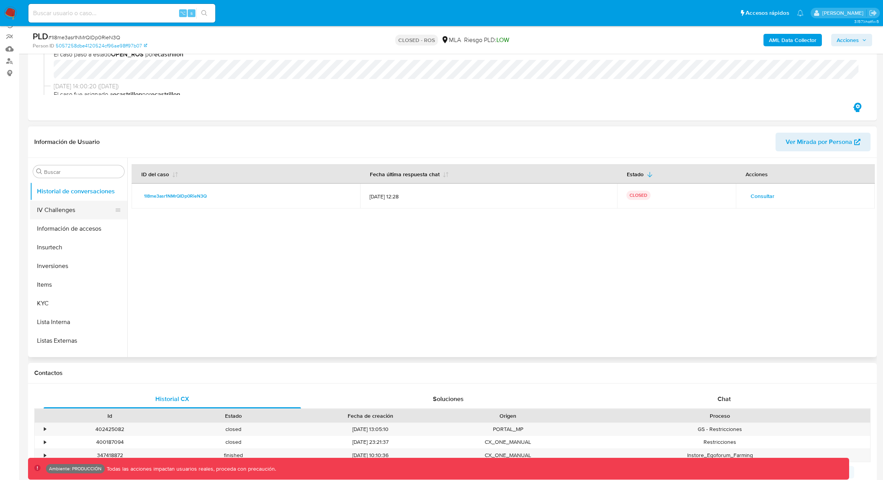
scroll to position [283, 0]
click at [60, 228] on button "IV Challenges" at bounding box center [75, 225] width 91 height 19
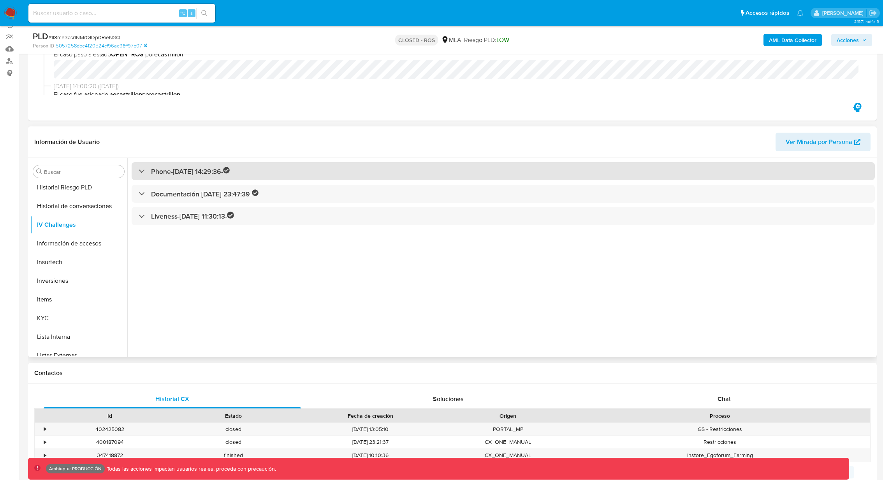
click at [144, 169] on div "Phone - 13/02/2020 14:29:36 -" at bounding box center [184, 171] width 91 height 9
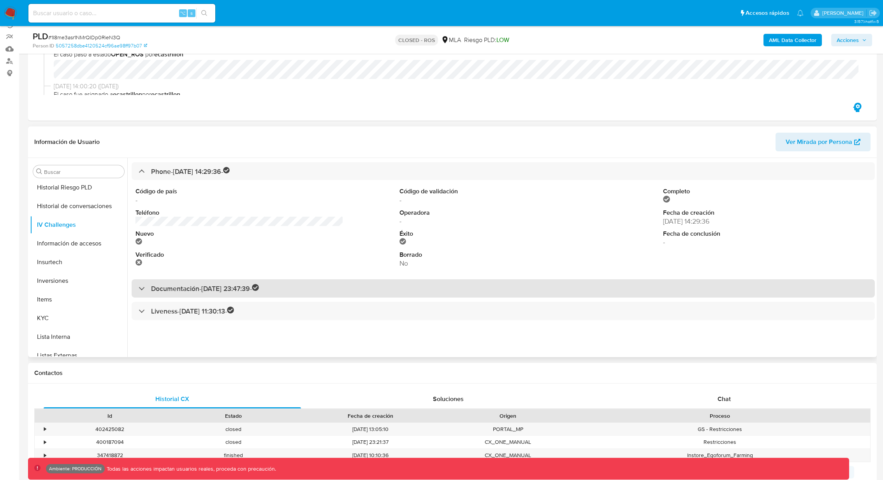
click at [142, 290] on div "Documentación - 01/11/2021 23:47:39 -" at bounding box center [199, 288] width 120 height 9
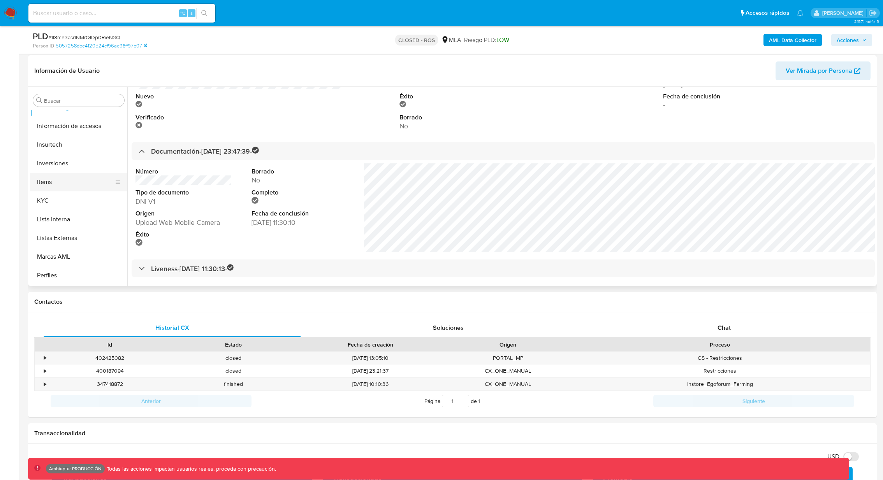
scroll to position [332, 0]
click at [68, 142] on button "Insurtech" at bounding box center [75, 142] width 91 height 19
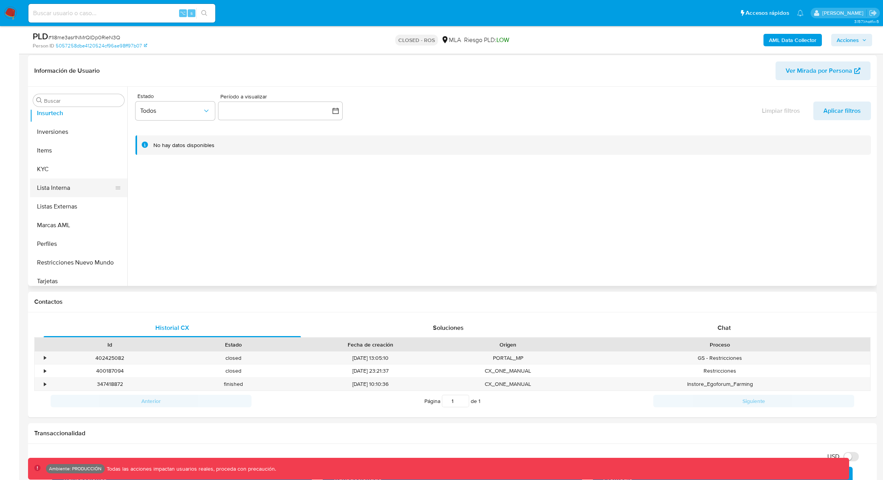
scroll to position [362, 0]
click at [45, 170] on button "KYC" at bounding box center [75, 168] width 91 height 19
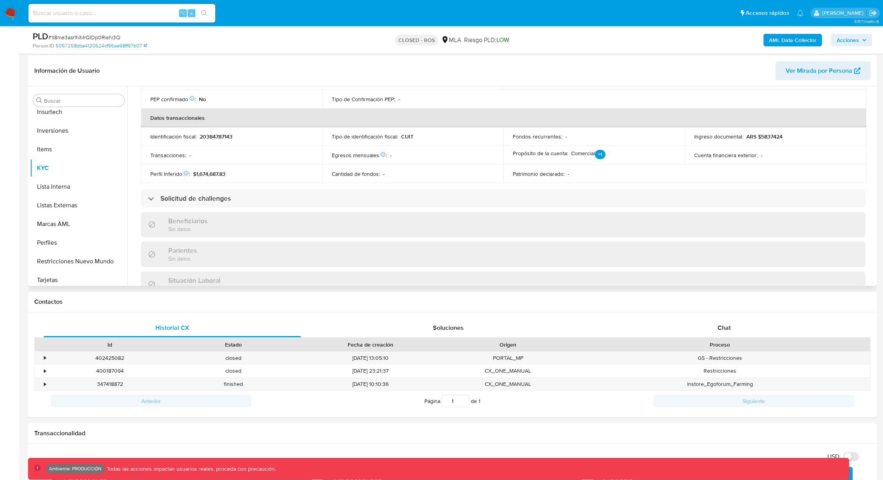
scroll to position [214, 0]
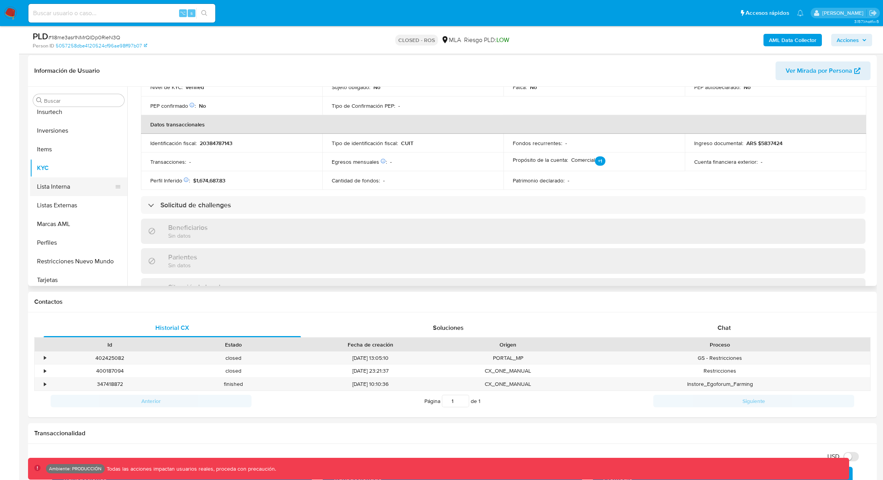
click at [68, 187] on button "Lista Interna" at bounding box center [75, 186] width 91 height 19
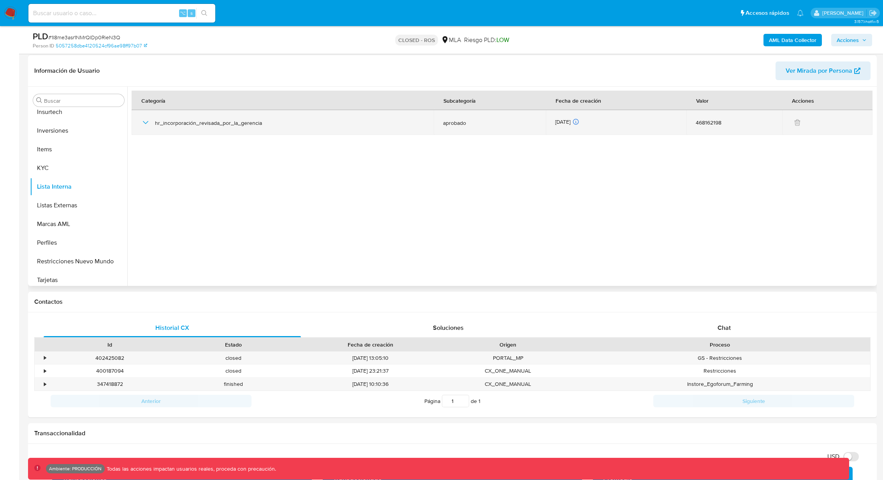
click at [144, 123] on icon "button" at bounding box center [145, 122] width 9 height 9
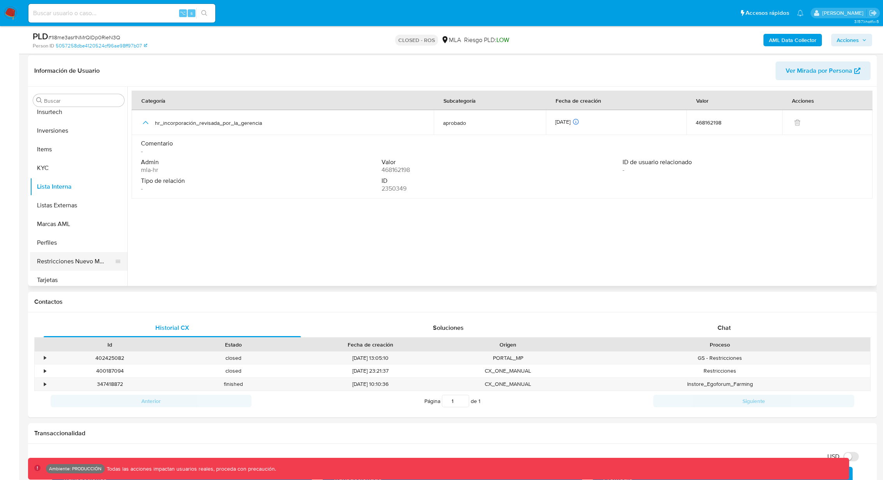
click at [64, 265] on button "Restricciones Nuevo Mundo" at bounding box center [75, 261] width 91 height 19
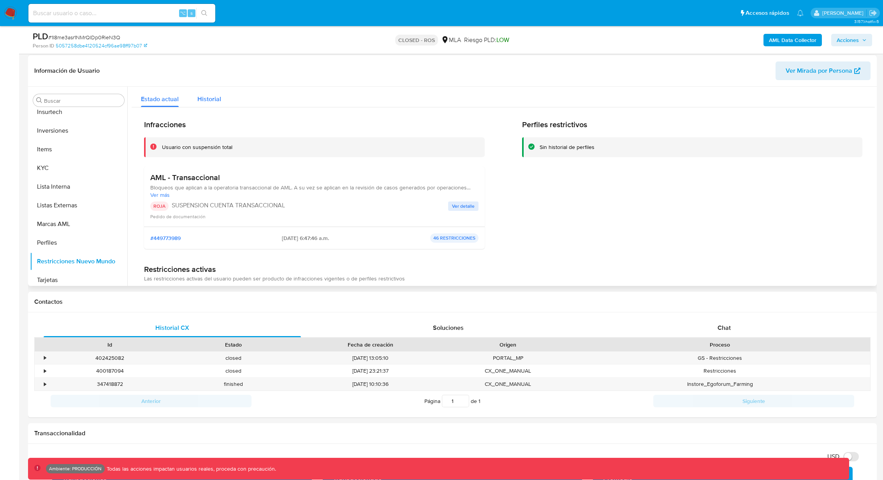
click at [209, 96] on span "Historial" at bounding box center [209, 99] width 24 height 9
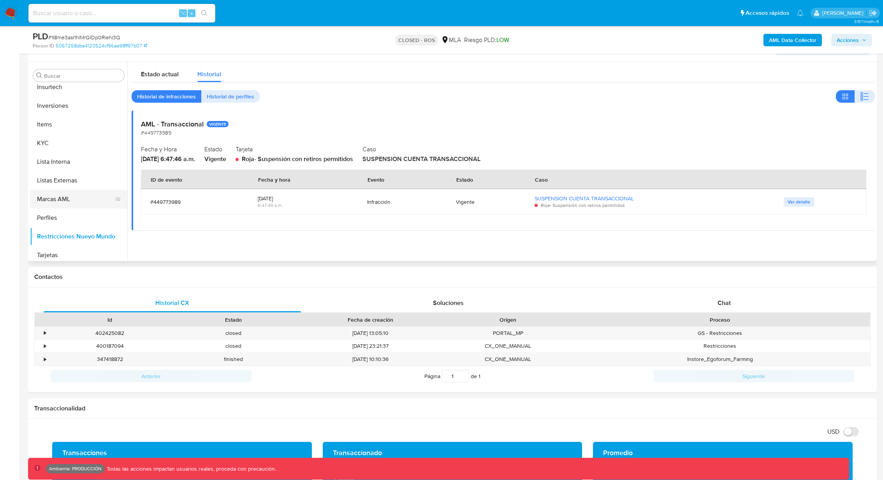
scroll to position [366, 0]
click at [445, 302] on span "Soluciones" at bounding box center [448, 302] width 31 height 9
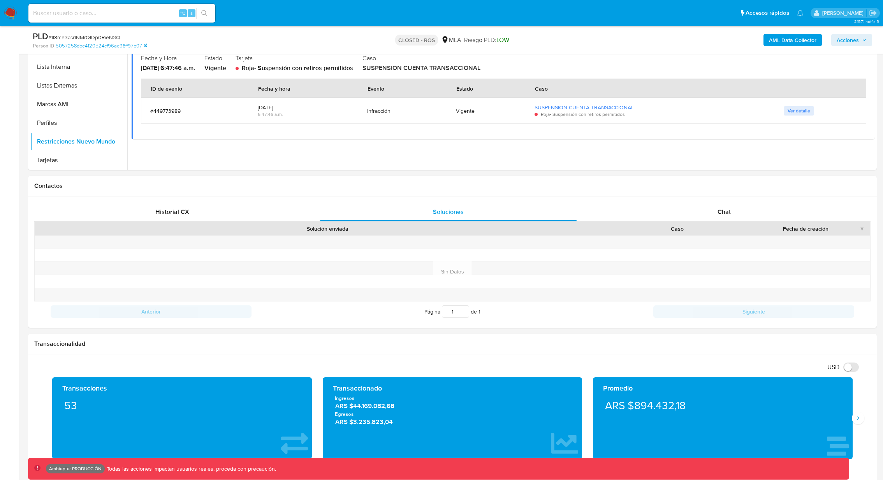
scroll to position [0, 0]
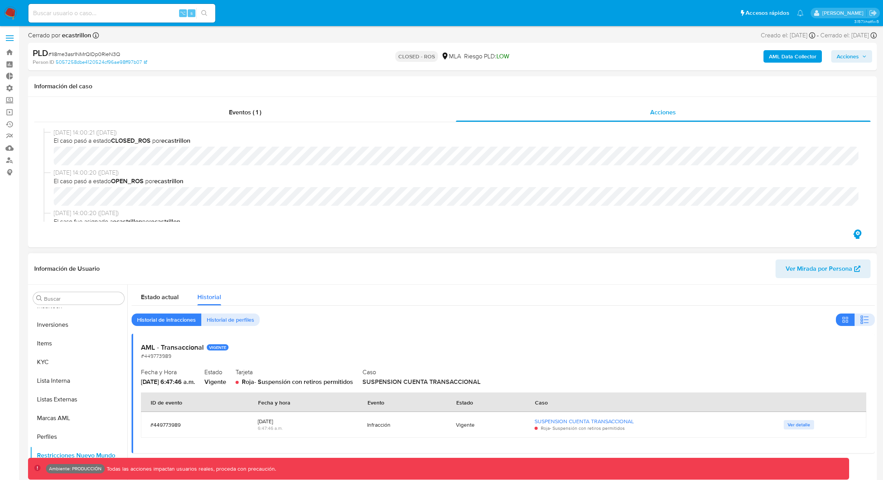
click at [806, 269] on span "Ver Mirada por Persona" at bounding box center [818, 269] width 67 height 19
click at [14, 51] on link "Bandeja" at bounding box center [46, 52] width 93 height 12
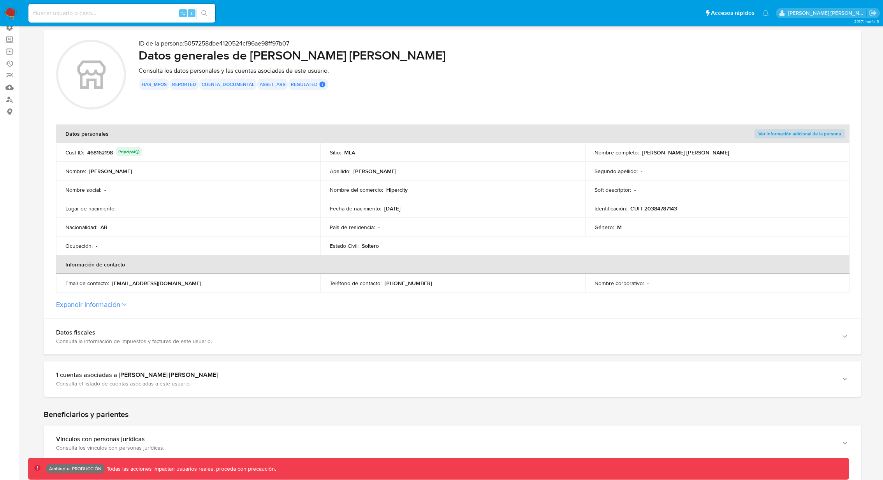
scroll to position [71, 0]
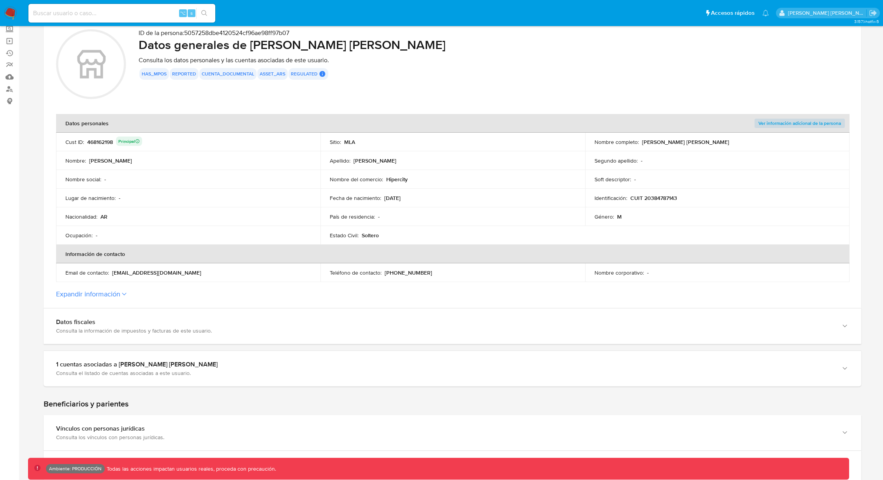
click at [123, 293] on icon at bounding box center [124, 294] width 4 height 2
click at [120, 293] on button "Expandir información" at bounding box center [88, 294] width 64 height 9
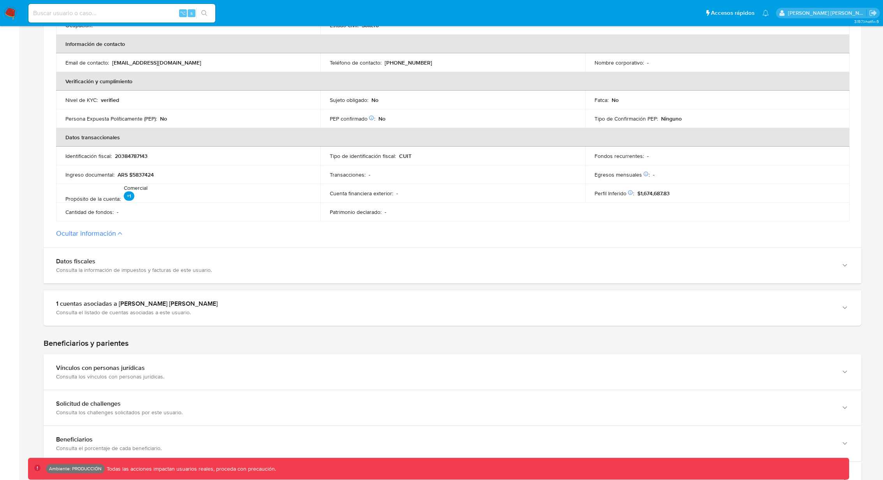
scroll to position [282, 0]
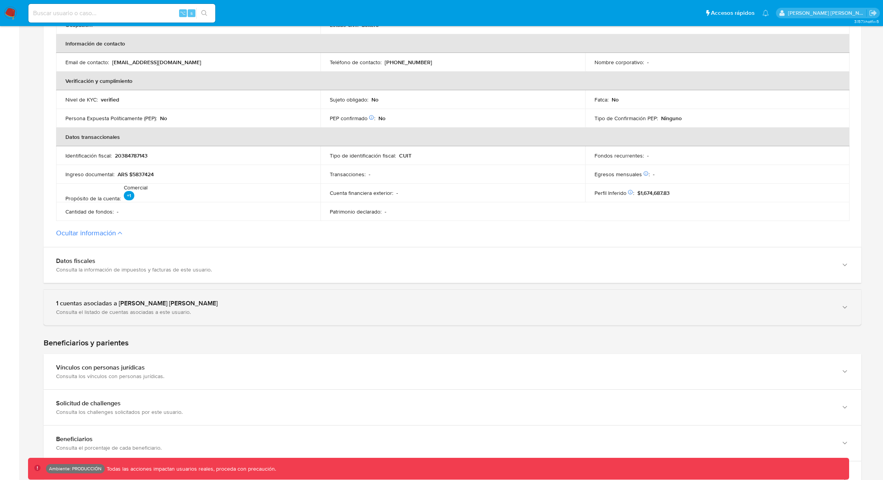
click at [126, 309] on div "Consulta el listado de cuentas asociadas a este usuario." at bounding box center [444, 312] width 777 height 7
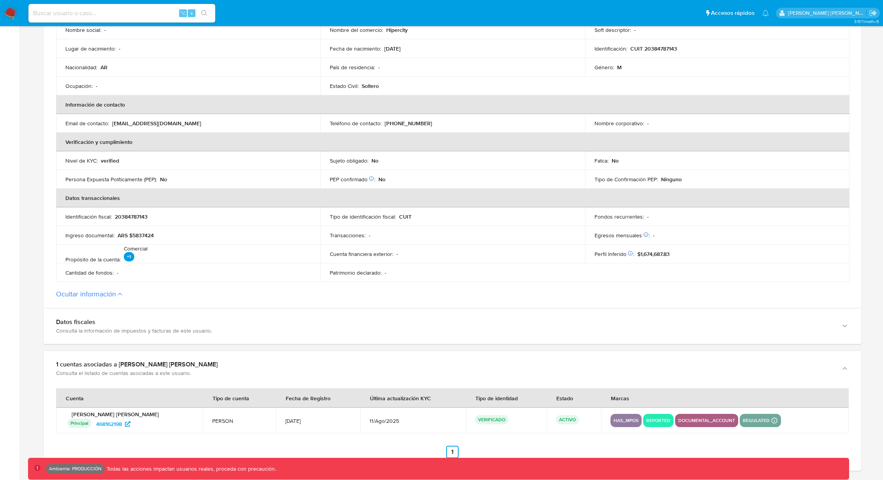
scroll to position [0, 0]
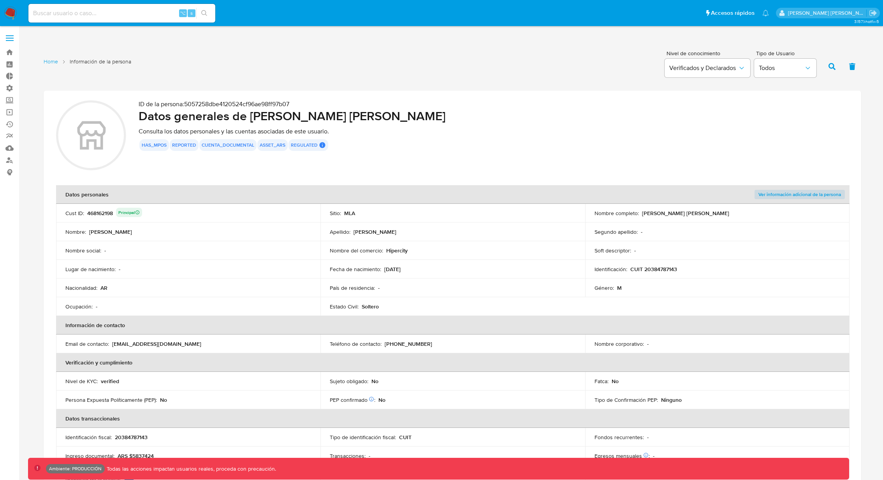
click at [135, 211] on div "Principal" at bounding box center [128, 212] width 21 height 5
click at [139, 212] on icon at bounding box center [137, 212] width 5 height 5
click at [131, 211] on div "Principal" at bounding box center [128, 212] width 21 height 5
click at [113, 211] on div "468162198 Principal" at bounding box center [114, 213] width 55 height 11
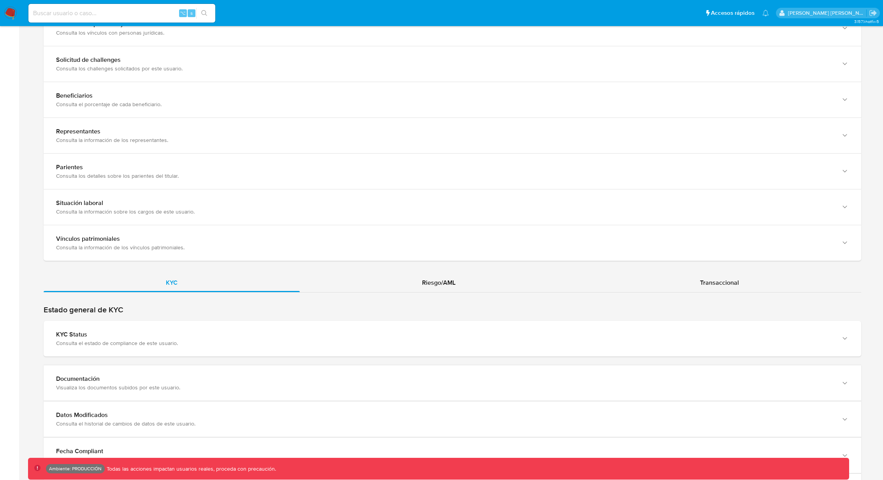
scroll to position [761, 0]
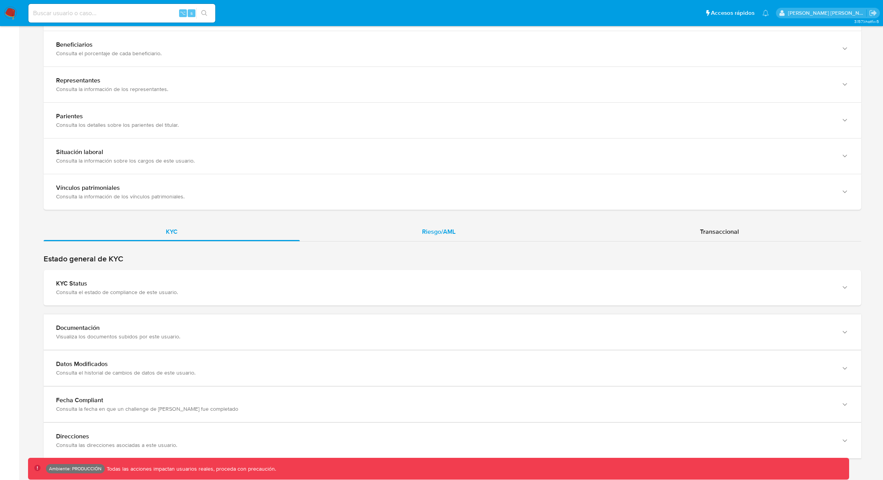
click at [455, 227] on span "Riesgo/AML" at bounding box center [438, 231] width 33 height 9
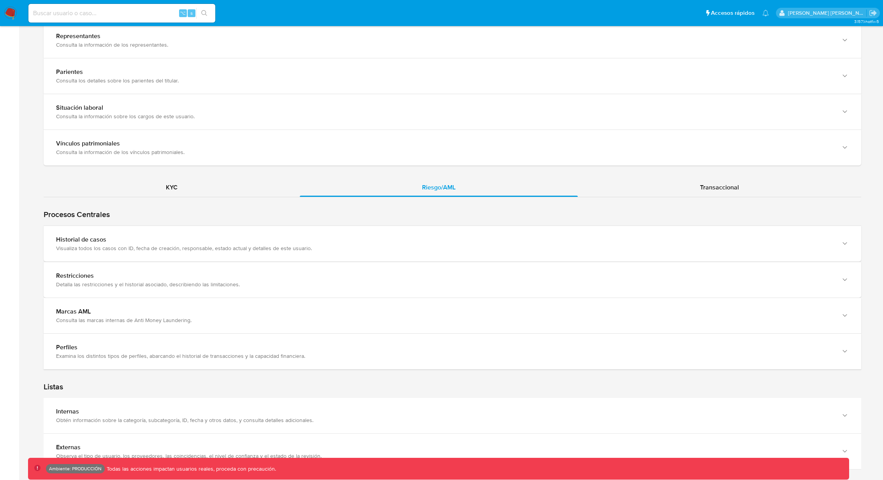
scroll to position [848, 0]
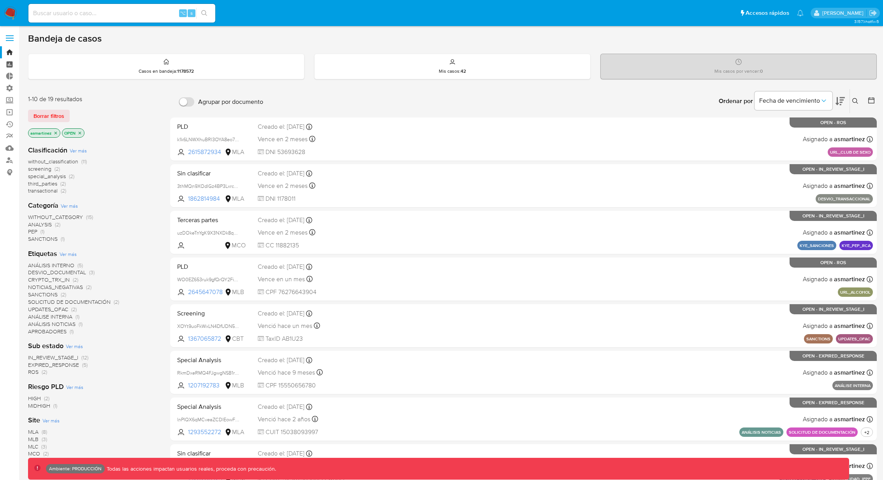
click at [9, 62] on link "Tablero" at bounding box center [46, 64] width 93 height 12
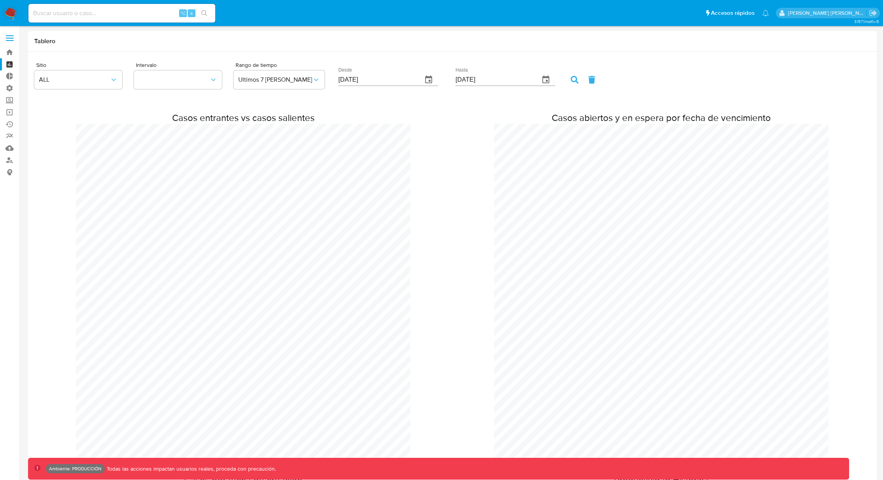
scroll to position [2089, 883]
click at [10, 73] on link "Tablero Externo" at bounding box center [46, 76] width 93 height 12
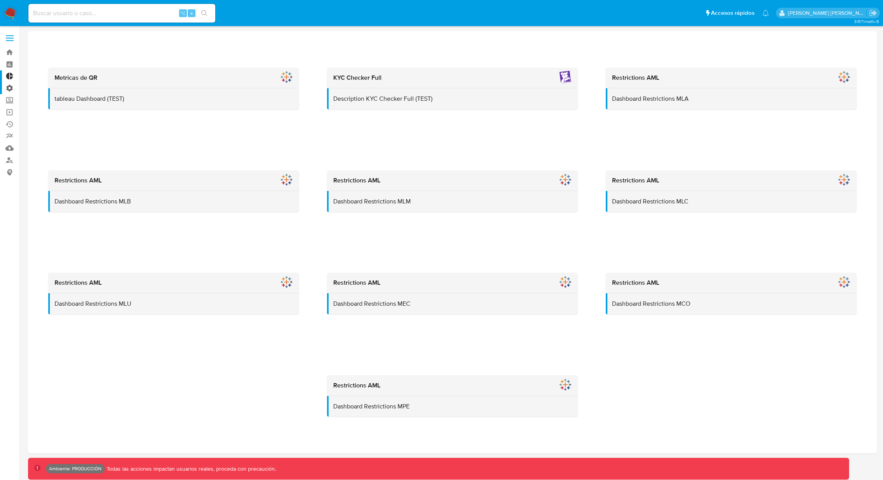
click at [12, 87] on label "Administración" at bounding box center [46, 88] width 93 height 12
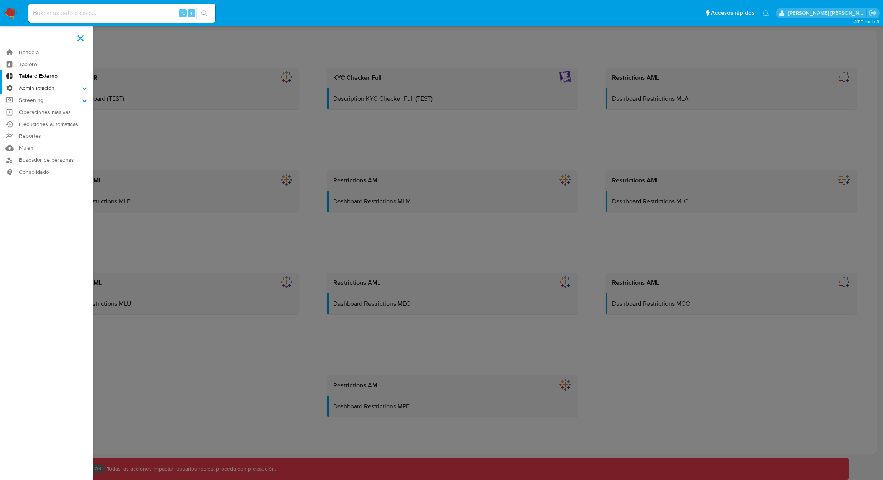
click at [0, 0] on input "Administración" at bounding box center [0, 0] width 0 height 0
click at [34, 87] on label "Administración" at bounding box center [46, 88] width 93 height 12
click at [0, 0] on input "Administración" at bounding box center [0, 0] width 0 height 0
click at [37, 101] on link "Reglas" at bounding box center [46, 99] width 93 height 10
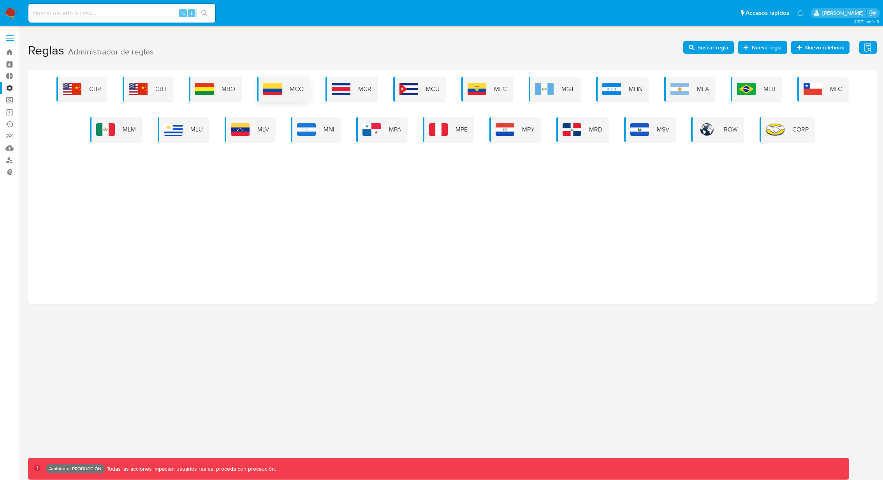
click at [300, 87] on span "MCO" at bounding box center [297, 89] width 14 height 9
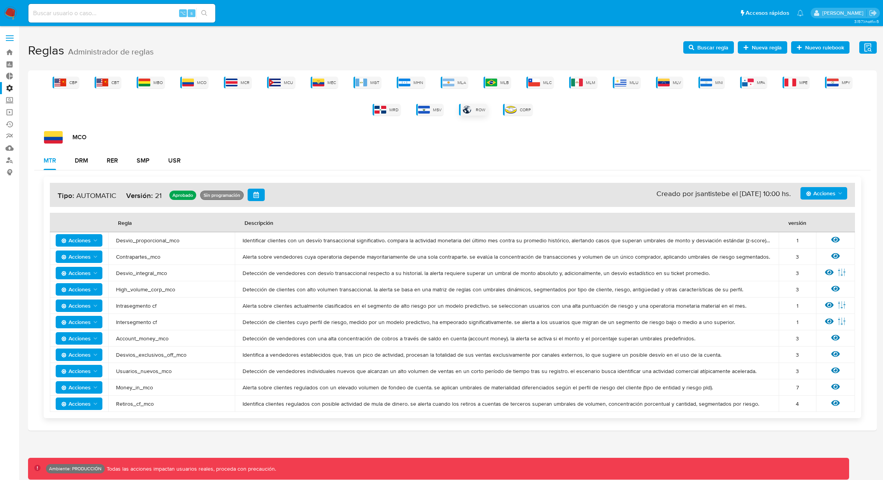
click at [478, 111] on span "ROW" at bounding box center [481, 110] width 10 height 6
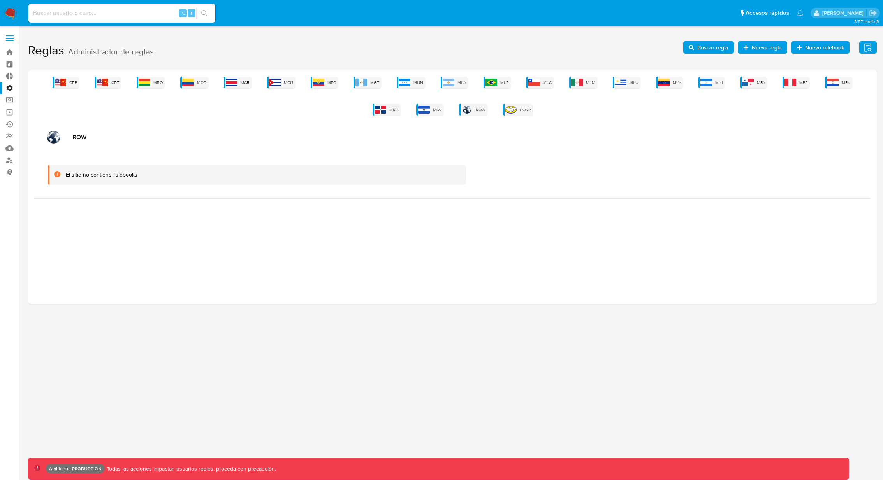
click at [12, 90] on label "Administración" at bounding box center [46, 88] width 93 height 12
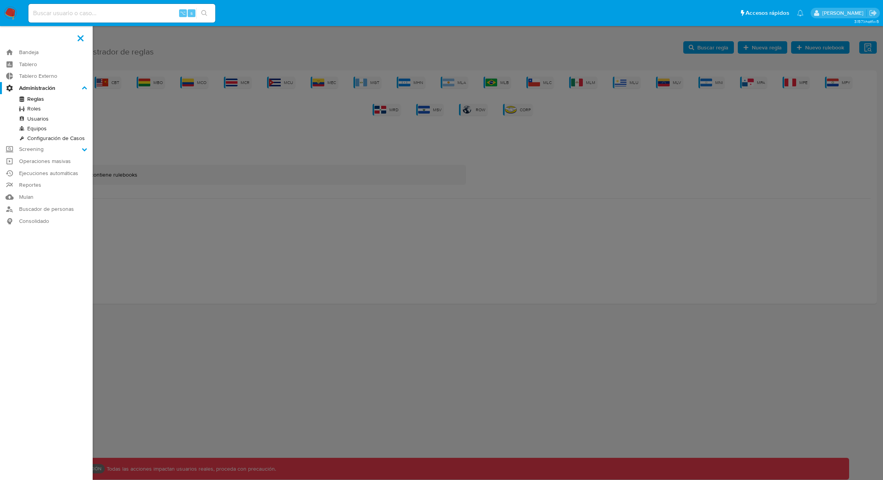
click at [0, 0] on input "Administración" at bounding box center [0, 0] width 0 height 0
click at [30, 109] on link "Roles" at bounding box center [46, 109] width 93 height 10
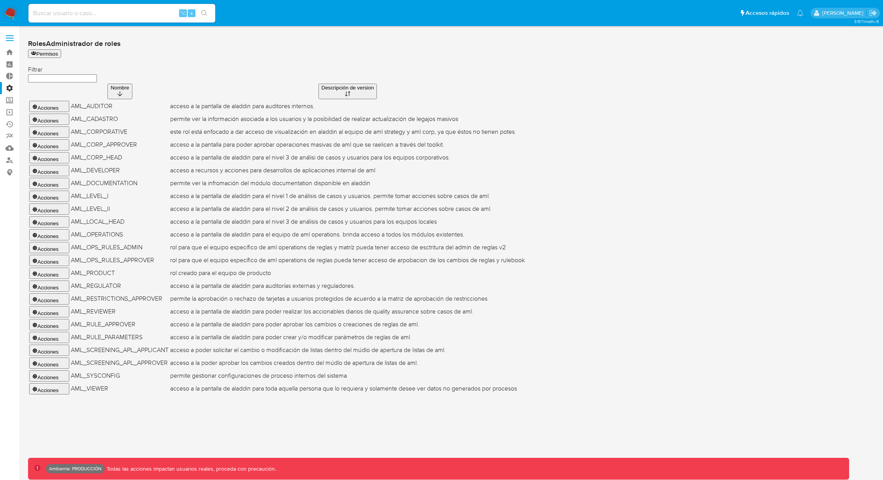
scroll to position [20, 0]
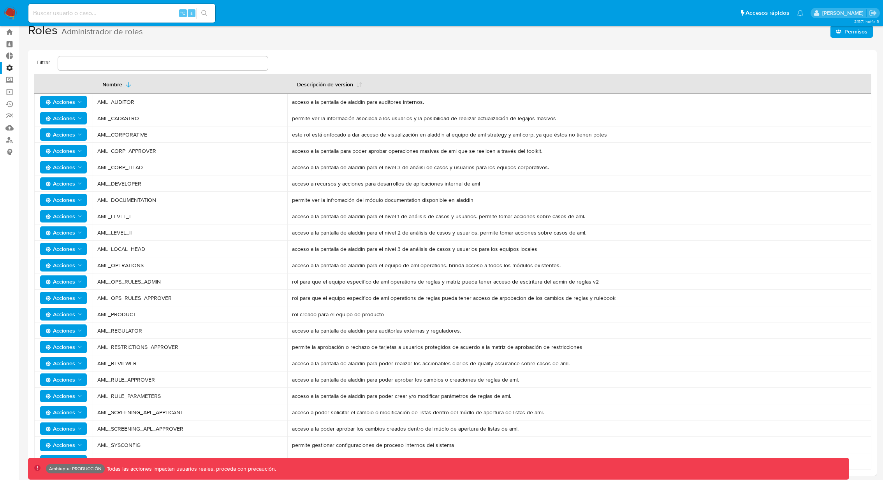
click at [850, 29] on span "Permisos" at bounding box center [855, 31] width 23 height 12
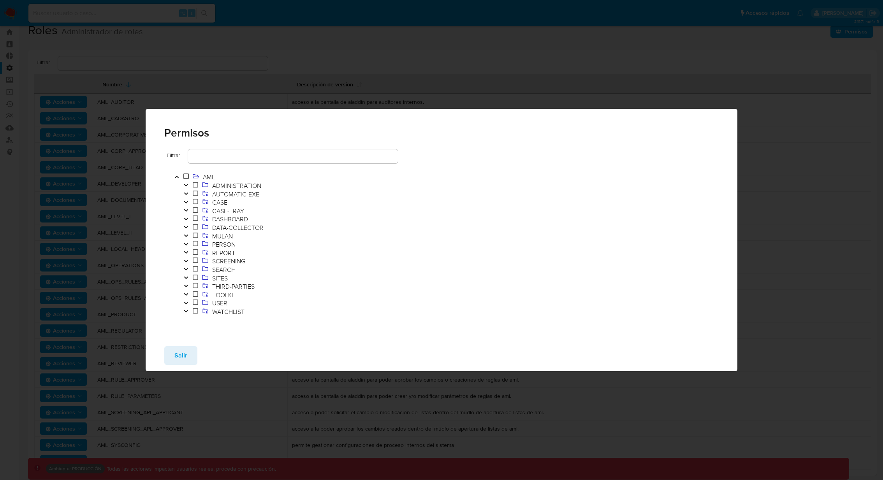
click at [184, 201] on icon "Toggle" at bounding box center [186, 202] width 4 height 2
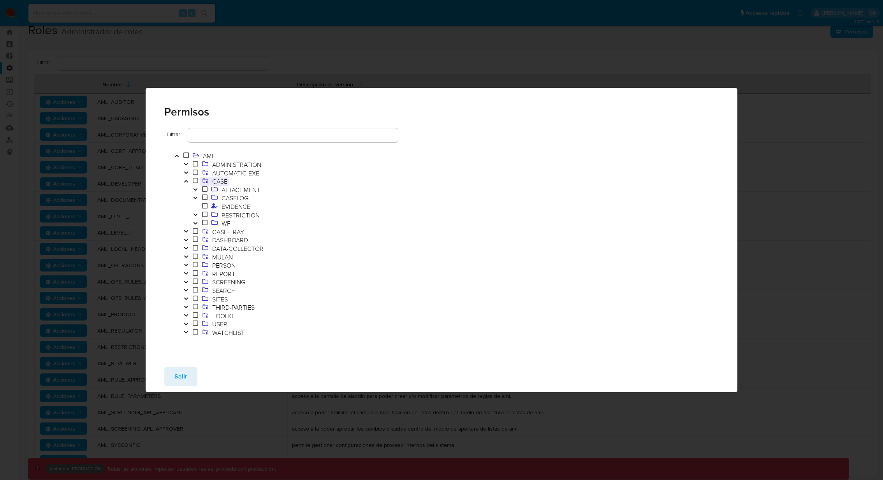
click at [222, 180] on span "CASE" at bounding box center [219, 181] width 19 height 9
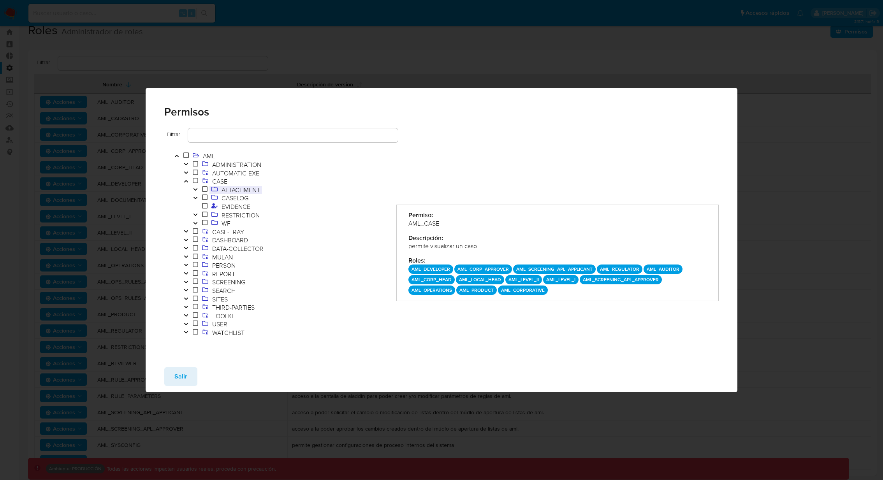
click at [238, 189] on span "ATTACHMENT" at bounding box center [240, 190] width 42 height 9
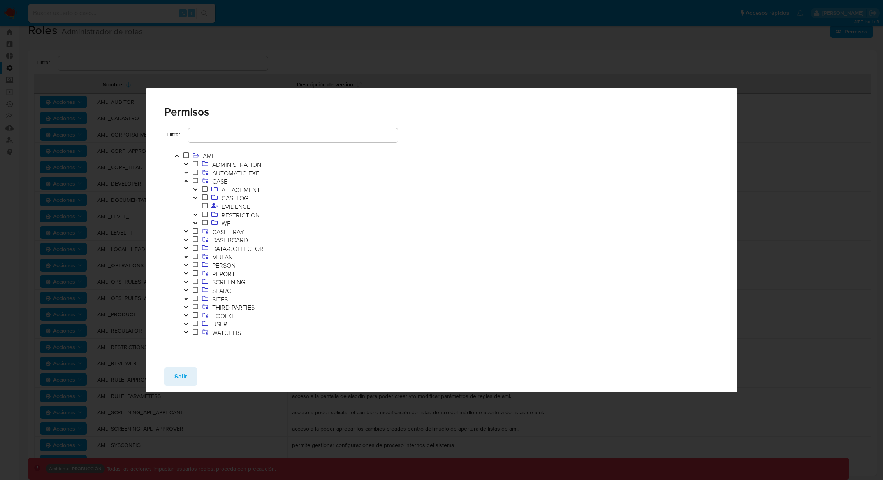
click at [198, 187] on button "Toggle" at bounding box center [195, 190] width 9 height 9
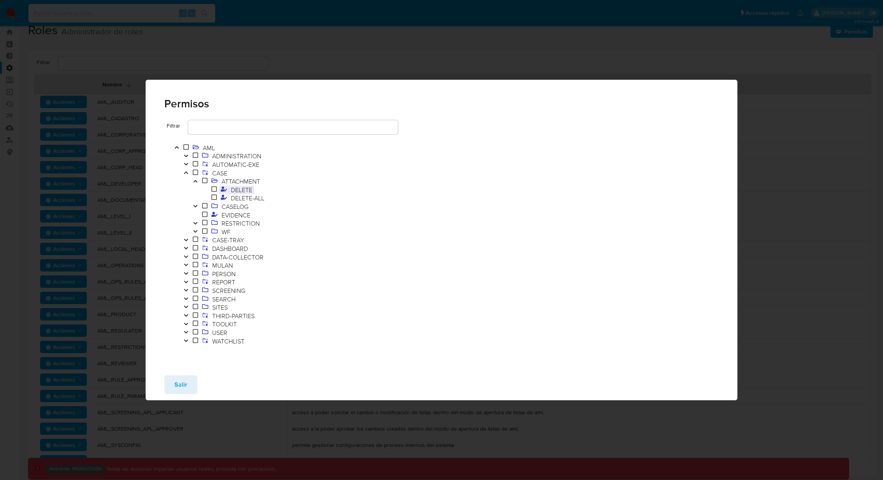
click at [241, 189] on span "DELETE" at bounding box center [241, 190] width 25 height 9
click at [184, 390] on span "Salir" at bounding box center [180, 384] width 13 height 17
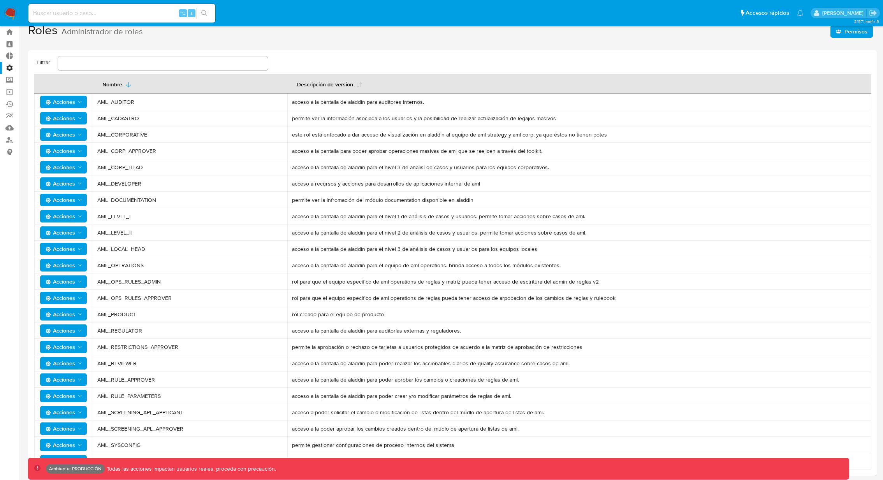
click at [9, 66] on label "Administración" at bounding box center [46, 68] width 93 height 12
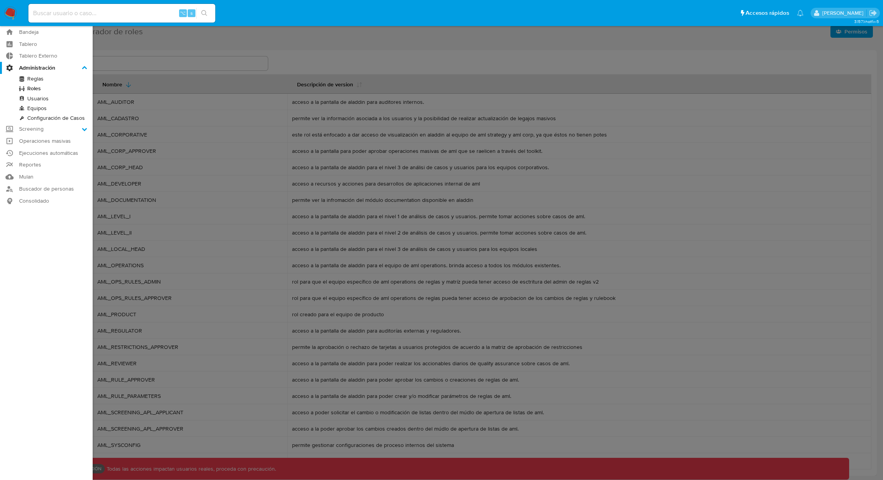
click at [0, 0] on input "Administración" at bounding box center [0, 0] width 0 height 0
click at [38, 98] on link "Usuarios" at bounding box center [46, 99] width 93 height 10
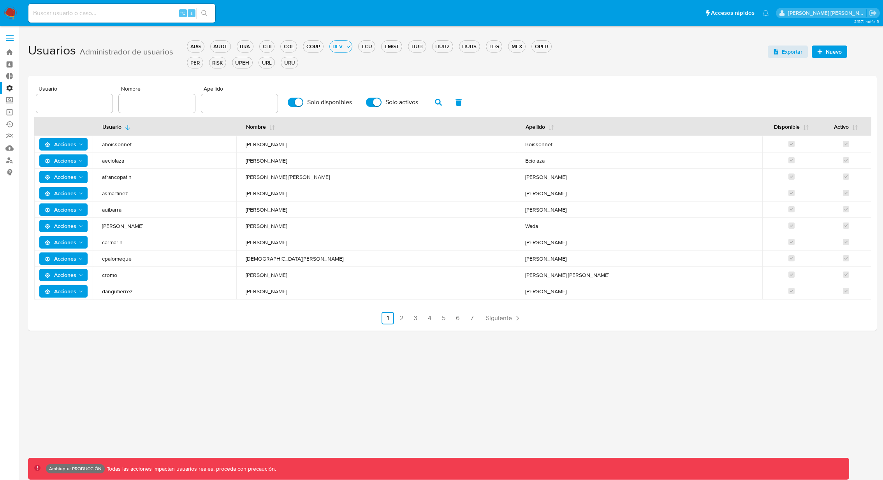
click at [81, 192] on icon "Acciones" at bounding box center [81, 194] width 6 height 6
click at [50, 215] on button "Detalle" at bounding box center [65, 213] width 70 height 19
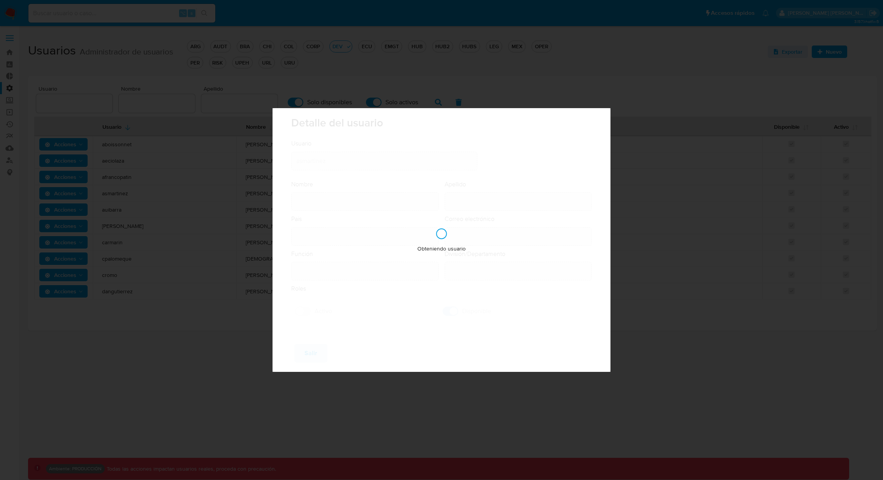
type input "[PERSON_NAME]"
type input "[GEOGRAPHIC_DATA]"
type input "[PERSON_NAME][EMAIL_ADDRESS][PERSON_NAME][DOMAIN_NAME]"
type input "Lider de Proyecto - IT (80001639)"
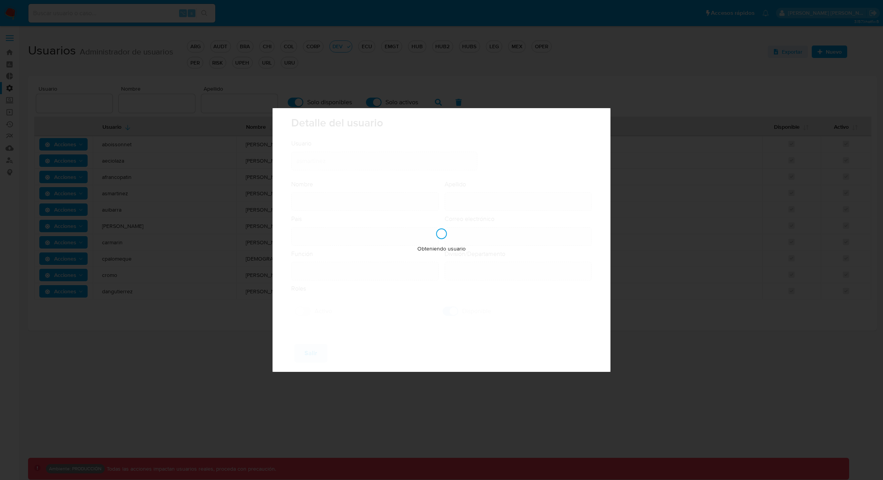
type input "IT IT & Product Risk & Compliance"
checkbox input "true"
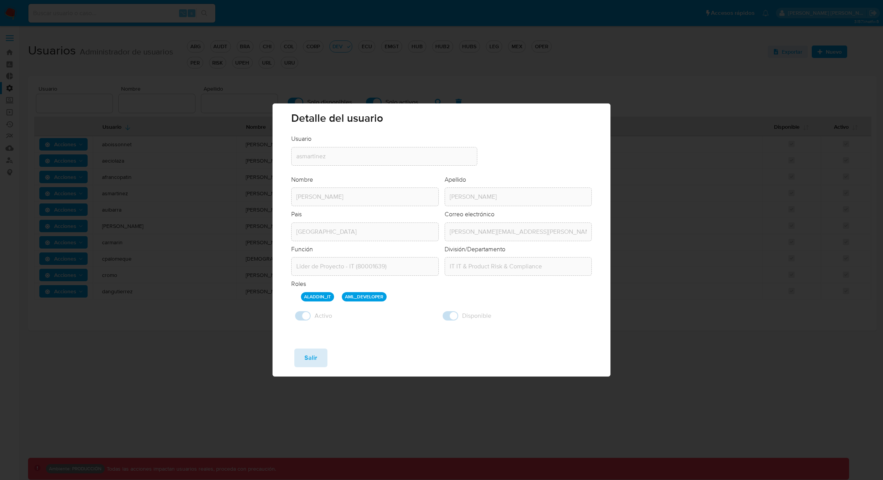
click at [314, 356] on span "Salir" at bounding box center [310, 357] width 13 height 17
checkbox input "false"
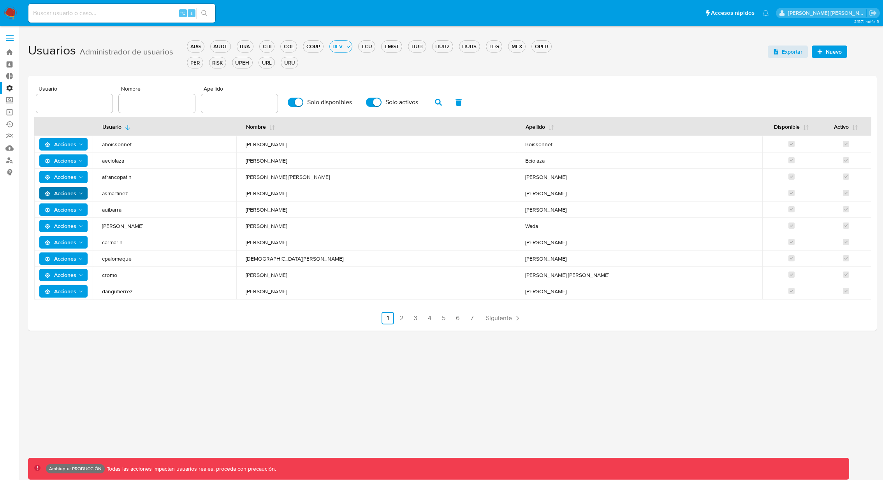
click at [9, 85] on label "Administración" at bounding box center [46, 88] width 93 height 12
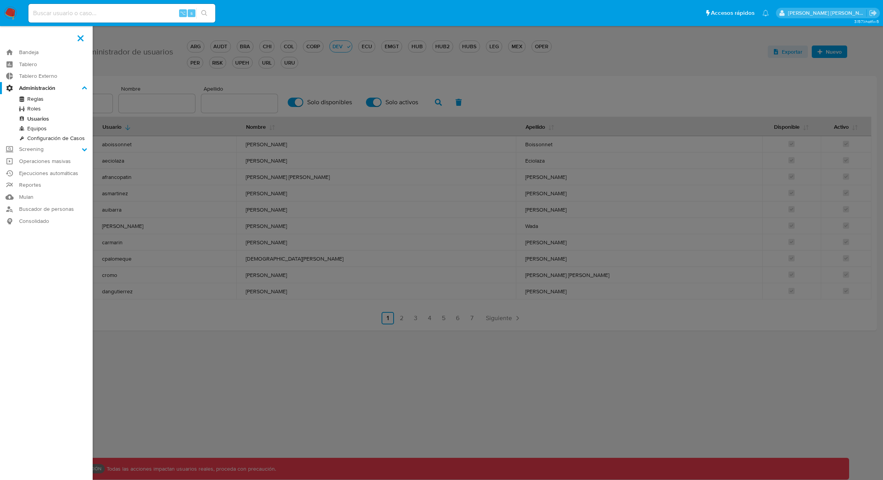
click at [0, 0] on input "Administración" at bounding box center [0, 0] width 0 height 0
click at [39, 128] on link "Equipos" at bounding box center [46, 129] width 93 height 10
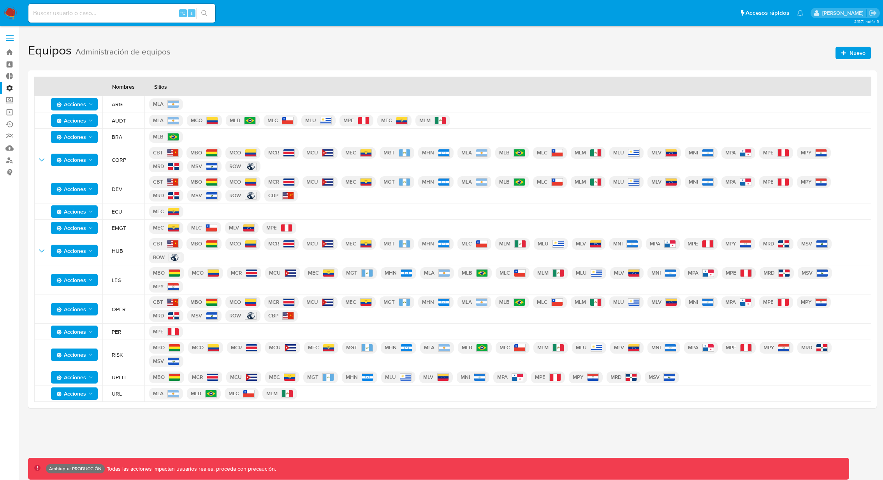
click at [10, 88] on label "Administración" at bounding box center [46, 88] width 93 height 12
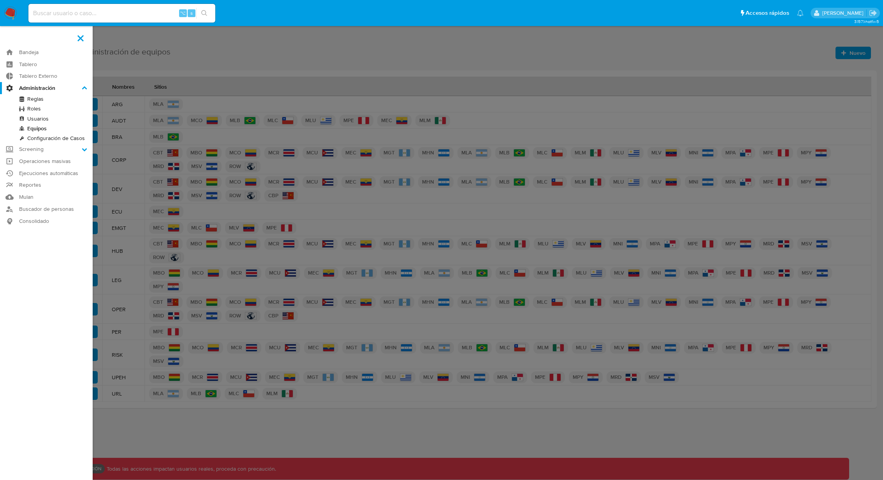
click at [0, 0] on input "Administración" at bounding box center [0, 0] width 0 height 0
click at [45, 139] on link "Configuración de Casos" at bounding box center [46, 138] width 93 height 10
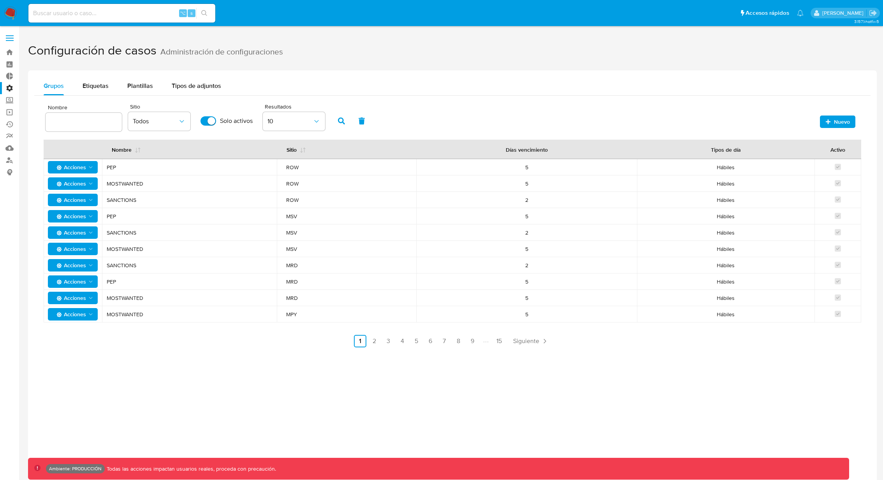
drag, startPoint x: 532, startPoint y: 167, endPoint x: 525, endPoint y: 167, distance: 7.4
click at [525, 167] on div "5" at bounding box center [526, 167] width 202 height 7
click at [86, 162] on span "Acciones" at bounding box center [69, 167] width 33 height 12
click at [169, 200] on span "SANCTIONS" at bounding box center [189, 200] width 165 height 7
click at [91, 167] on icon "Acciones" at bounding box center [91, 167] width 6 height 6
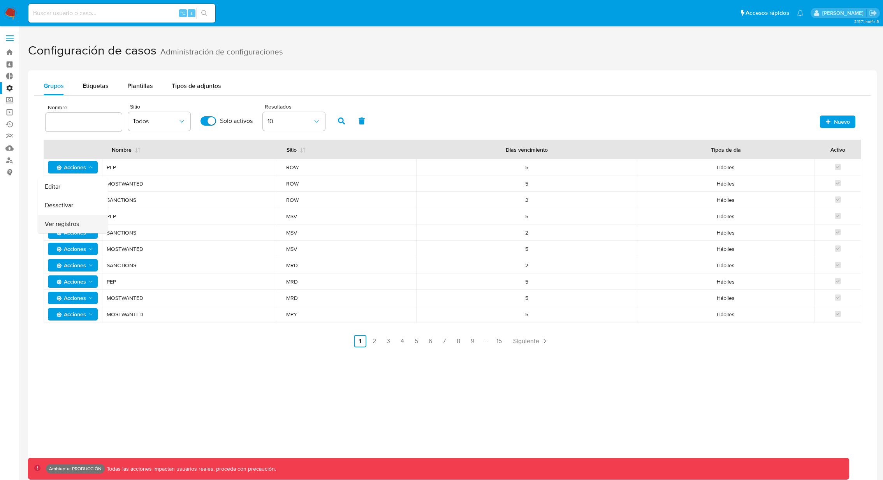
click at [58, 221] on button "Ver registros" at bounding box center [73, 224] width 70 height 19
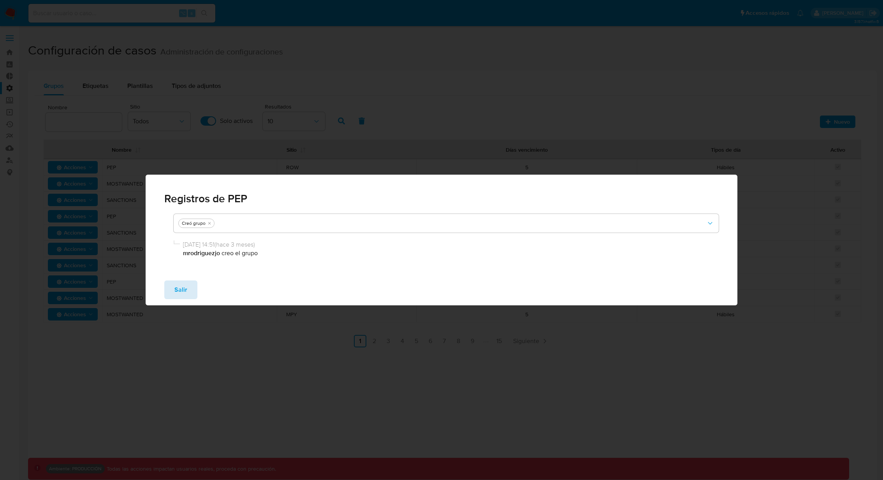
click at [179, 292] on span "Salir" at bounding box center [180, 289] width 13 height 17
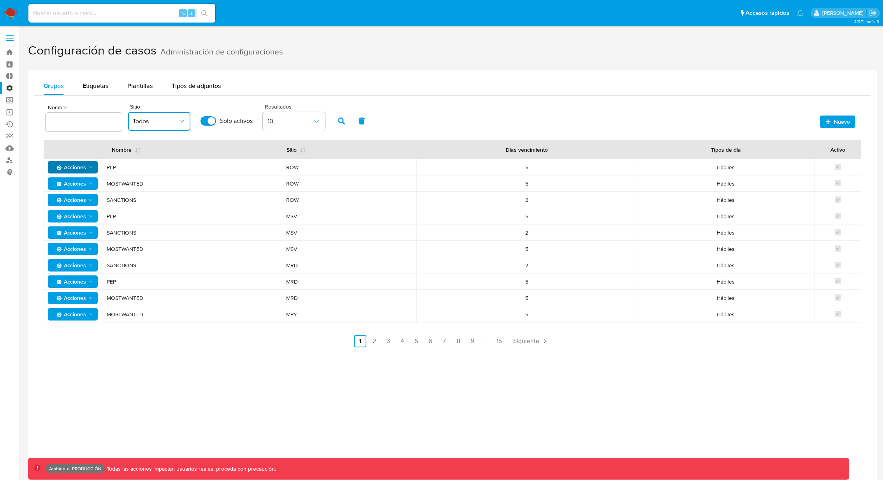
click at [160, 122] on span "Todos" at bounding box center [155, 122] width 45 height 8
click at [160, 235] on div "MLA" at bounding box center [155, 241] width 45 height 19
click at [338, 116] on span "button" at bounding box center [341, 120] width 7 height 13
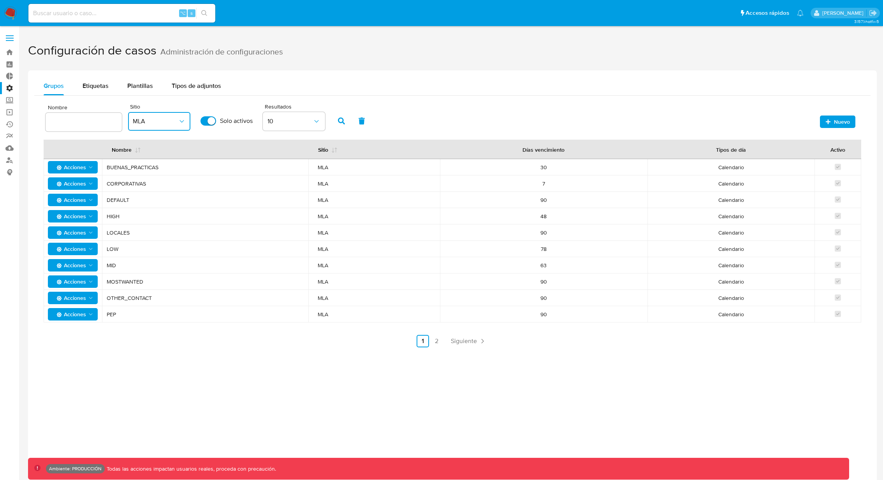
drag, startPoint x: 166, startPoint y: 167, endPoint x: 105, endPoint y: 167, distance: 60.7
click at [105, 167] on td "BUENAS_PRACTICAS" at bounding box center [205, 167] width 206 height 16
click at [435, 344] on link "2" at bounding box center [436, 341] width 12 height 12
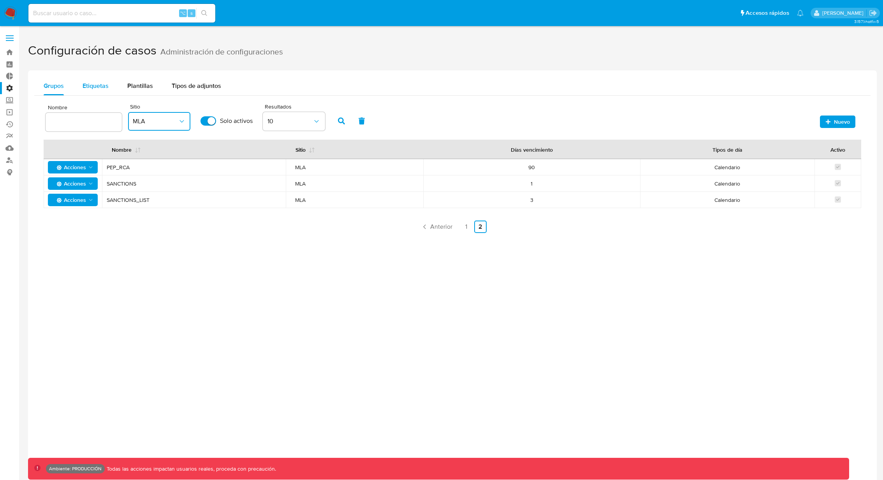
click at [106, 87] on span "Etiquetas" at bounding box center [95, 85] width 26 height 9
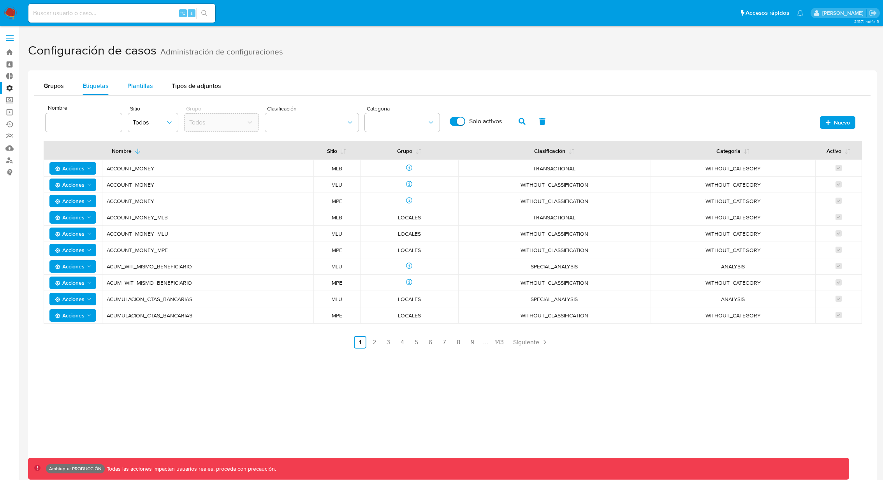
click at [143, 83] on span "Plantillas" at bounding box center [140, 85] width 26 height 9
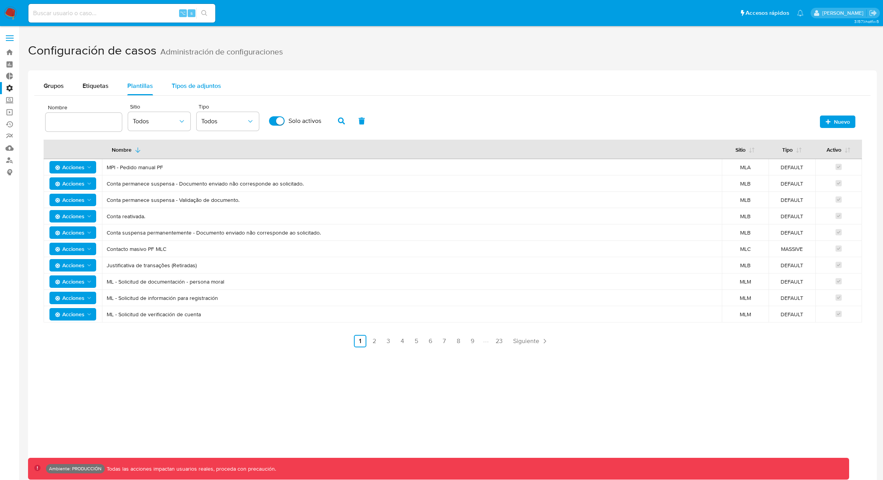
click at [211, 84] on span "Tipos de adjuntos" at bounding box center [196, 85] width 49 height 9
